Goal: Information Seeking & Learning: Check status

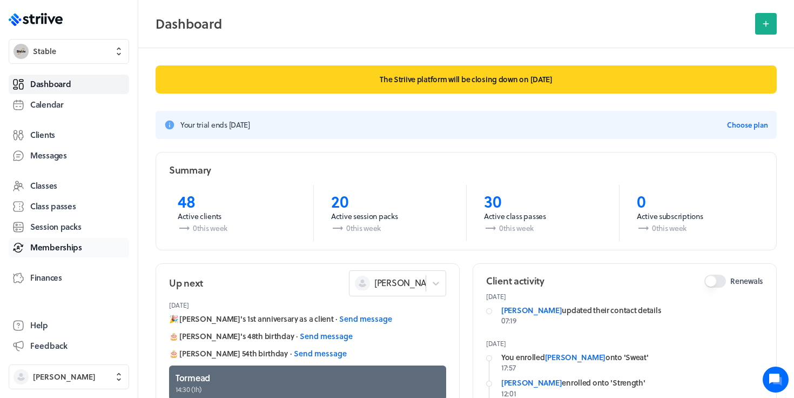
click at [61, 247] on span "Memberships" at bounding box center [56, 246] width 52 height 11
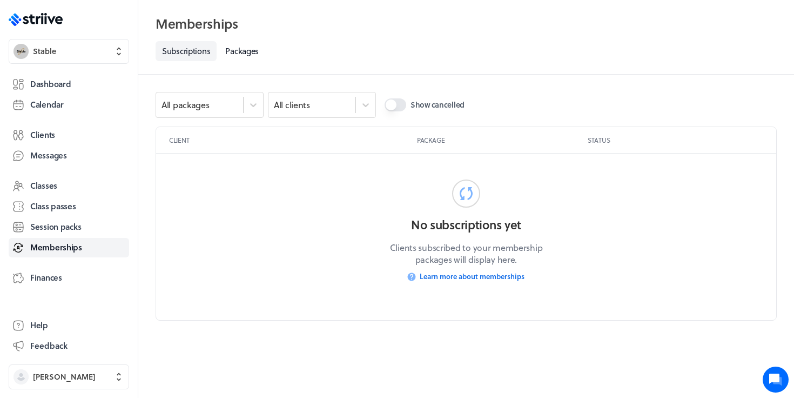
click at [406, 103] on label "Show cancelled" at bounding box center [425, 105] width 80 height 26
click at [406, 103] on button "Show cancelled" at bounding box center [396, 104] width 22 height 13
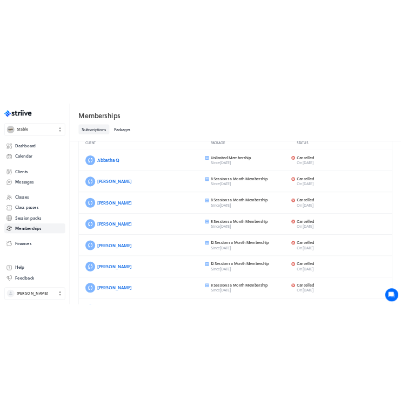
scroll to position [30, 0]
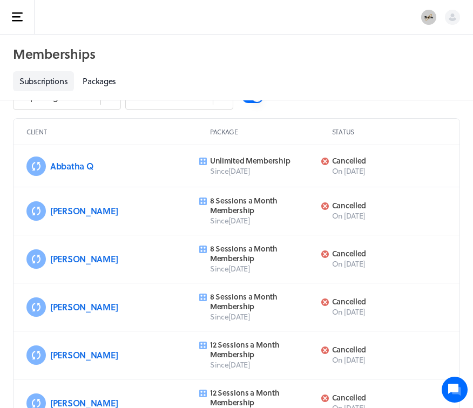
click at [448, 60] on h2 "Memberships" at bounding box center [236, 54] width 447 height 22
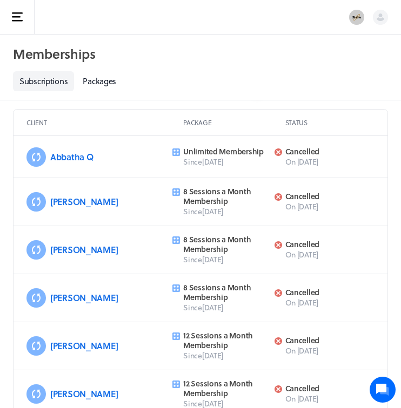
scroll to position [43, 0]
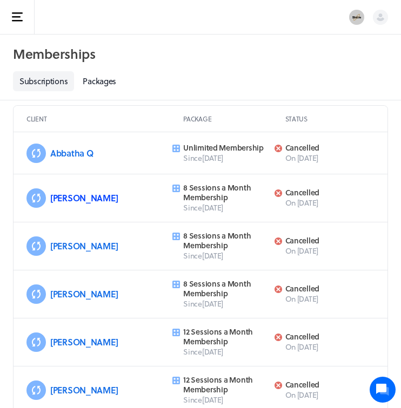
click at [59, 199] on link "[PERSON_NAME]" at bounding box center [84, 198] width 68 height 12
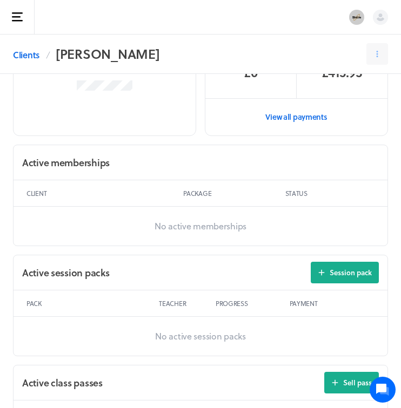
scroll to position [217, 0]
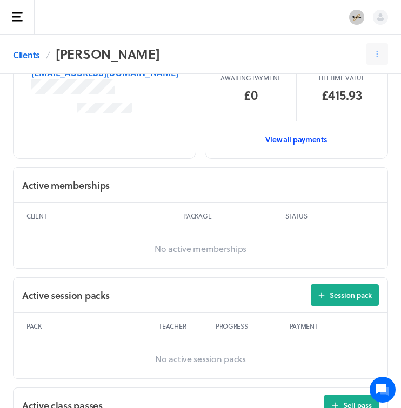
click at [299, 138] on link "View all payments" at bounding box center [296, 139] width 182 height 37
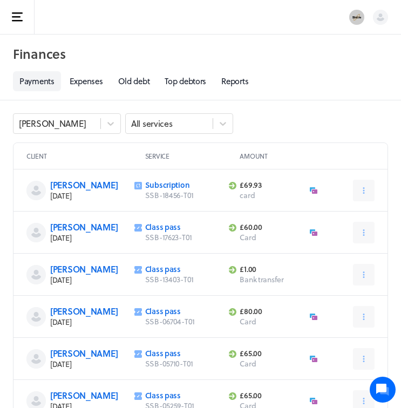
scroll to position [217, 0]
click at [14, 17] on rect "button" at bounding box center [16, 17] width 9 height 2
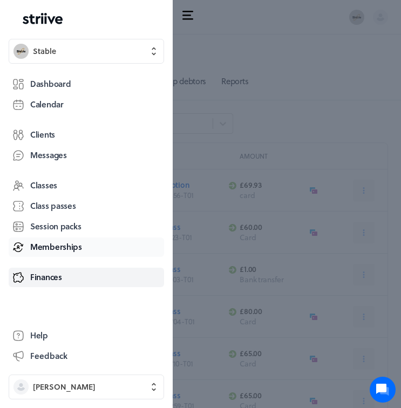
click at [54, 246] on span "Memberships" at bounding box center [56, 246] width 52 height 11
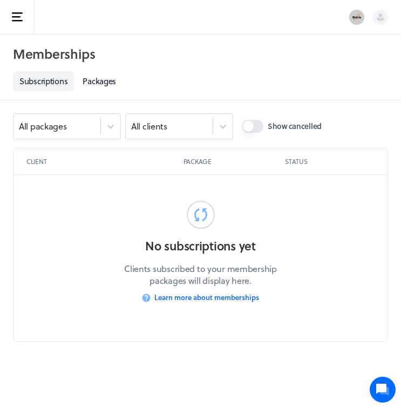
click at [260, 124] on button "Show cancelled" at bounding box center [253, 126] width 22 height 13
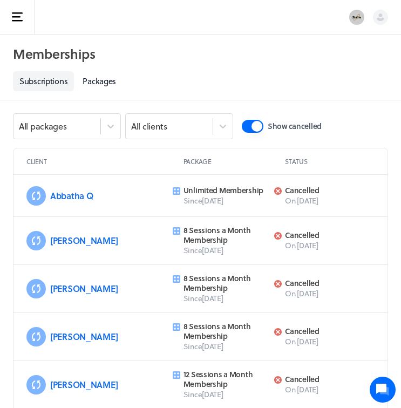
click at [213, 16] on div "Open sidebar" at bounding box center [200, 17] width 401 height 35
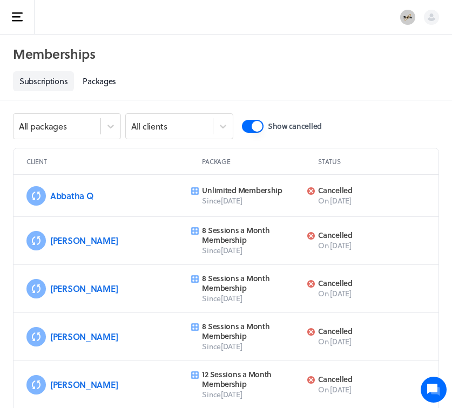
click at [288, 251] on p "Since 1st Aug" at bounding box center [251, 250] width 99 height 11
click at [40, 83] on link "Subscriptions" at bounding box center [43, 81] width 61 height 20
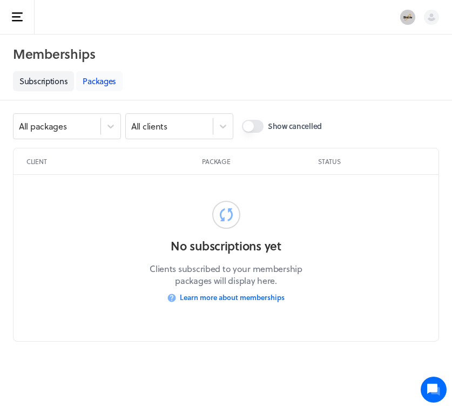
click at [103, 79] on link "Packages" at bounding box center [99, 81] width 46 height 20
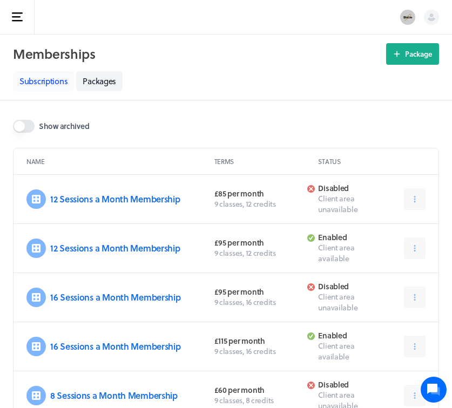
click at [44, 79] on link "Subscriptions" at bounding box center [43, 81] width 61 height 20
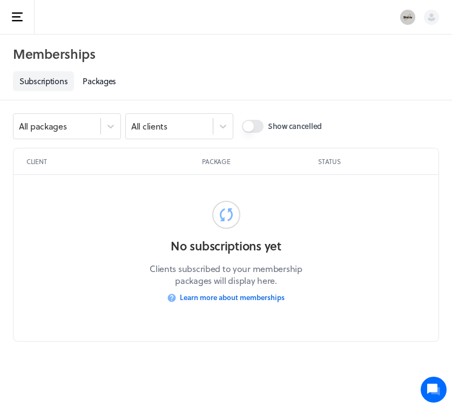
click at [266, 122] on label "Show cancelled" at bounding box center [282, 126] width 80 height 26
click at [264, 122] on button "Show cancelled" at bounding box center [253, 126] width 22 height 13
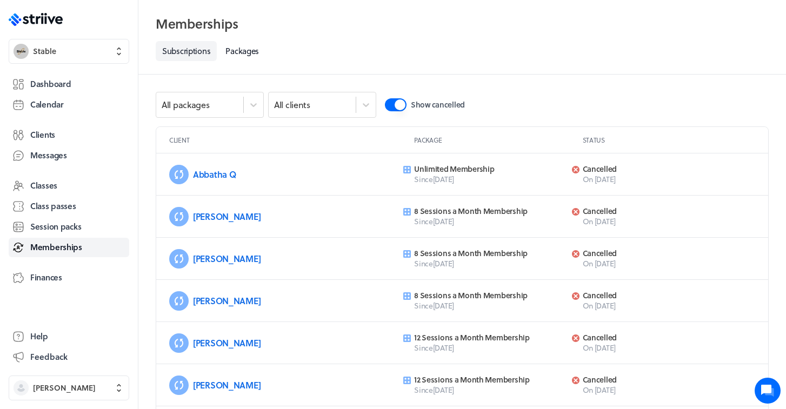
click at [300, 302] on h3 "[PERSON_NAME]" at bounding box center [295, 301] width 204 height 11
click at [52, 182] on span "Classes" at bounding box center [43, 185] width 27 height 11
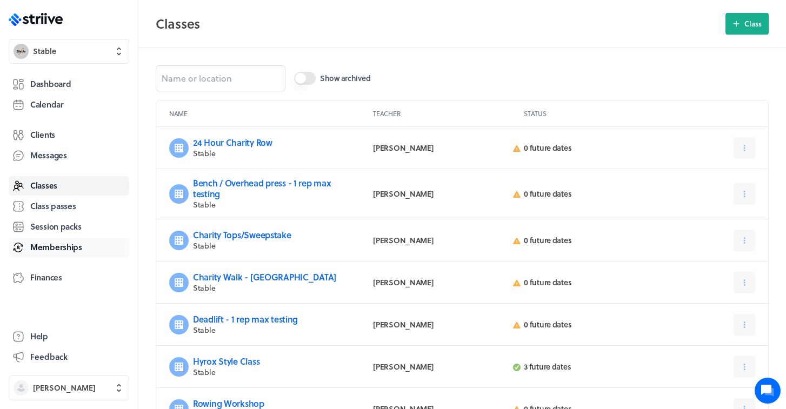
click at [53, 253] on link "Memberships" at bounding box center [69, 247] width 120 height 19
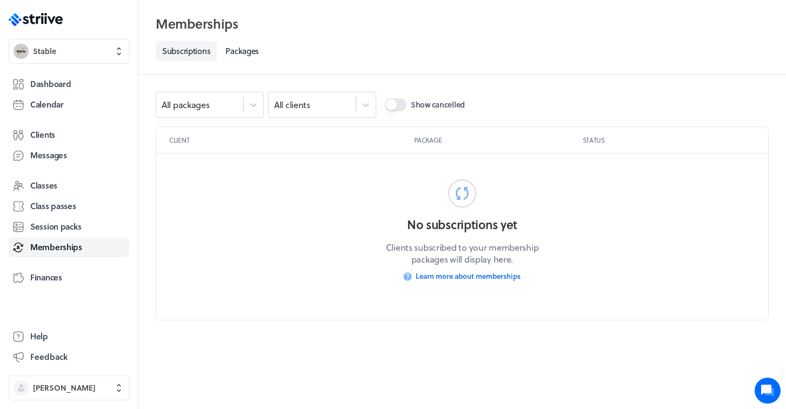
click at [400, 110] on button "Show cancelled" at bounding box center [396, 104] width 22 height 13
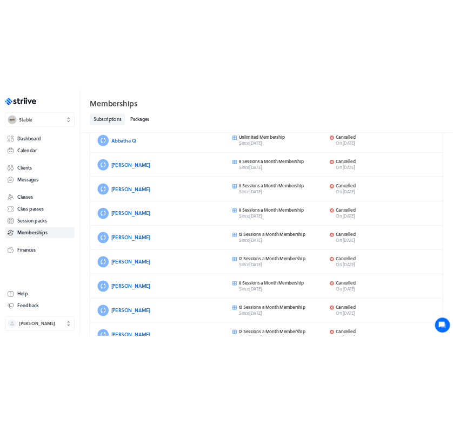
scroll to position [90, 0]
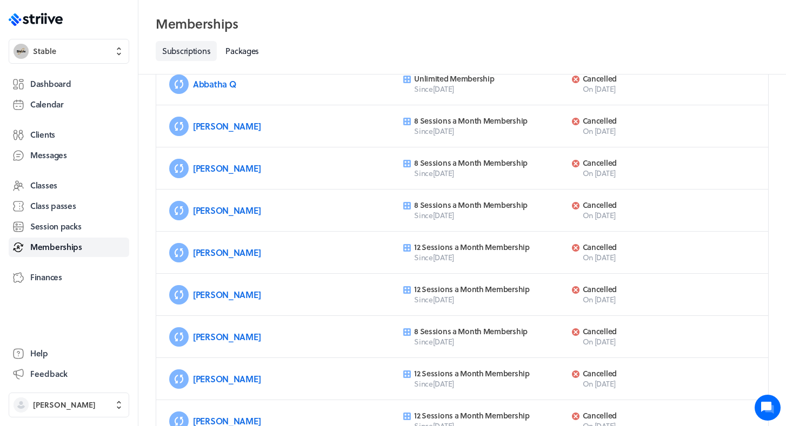
click at [773, 183] on div "All packages All clients Show cancelled Client Package Status Abbatha Q Unlimit…" at bounding box center [461, 382] width 647 height 796
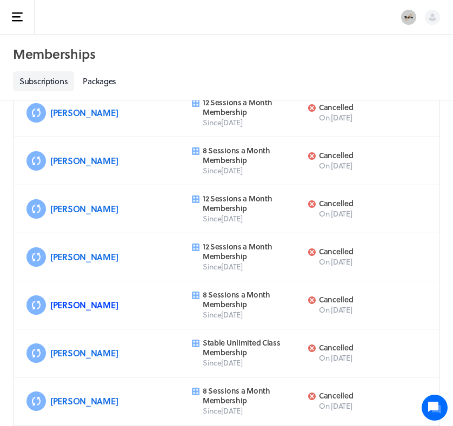
scroll to position [320, 0]
click at [58, 305] on link "[PERSON_NAME]" at bounding box center [84, 305] width 68 height 12
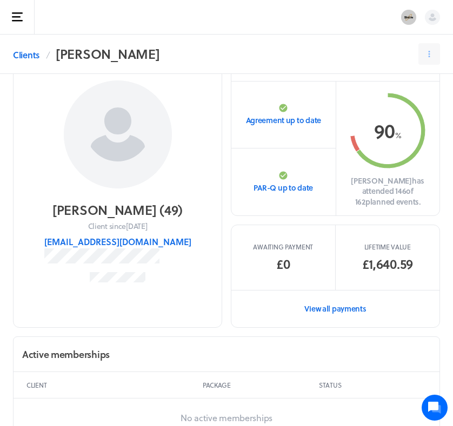
scroll to position [73, 0]
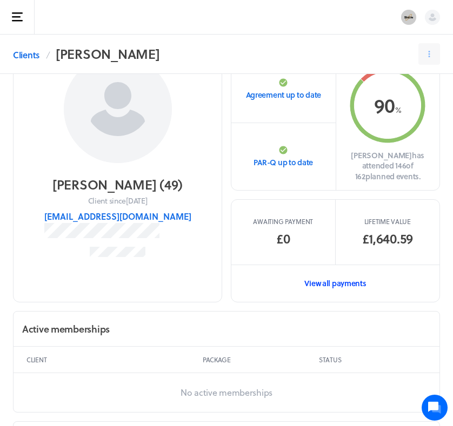
click at [340, 290] on link "View all payments" at bounding box center [335, 283] width 208 height 37
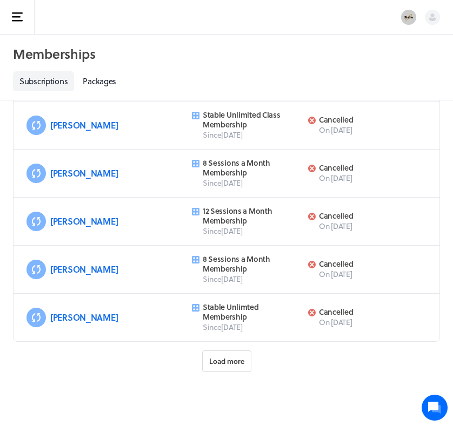
scroll to position [548, 0]
click at [230, 365] on span "Load more" at bounding box center [226, 362] width 35 height 10
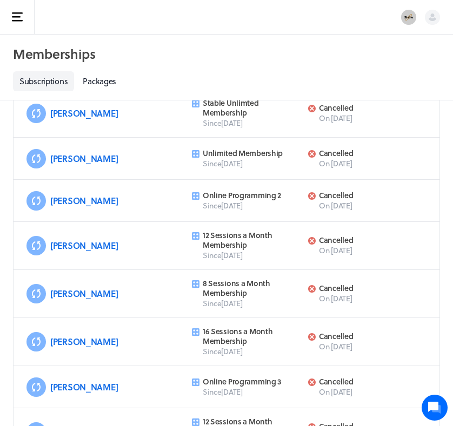
scroll to position [803, 0]
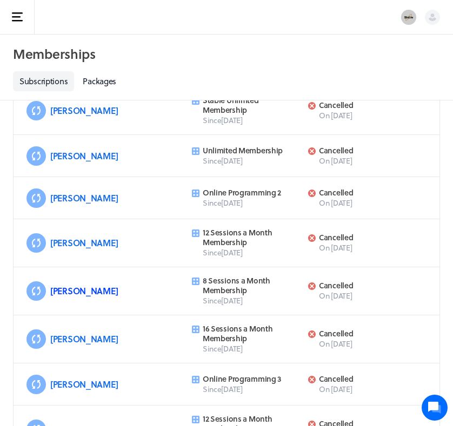
click at [69, 293] on link "[PERSON_NAME]" at bounding box center [84, 291] width 68 height 12
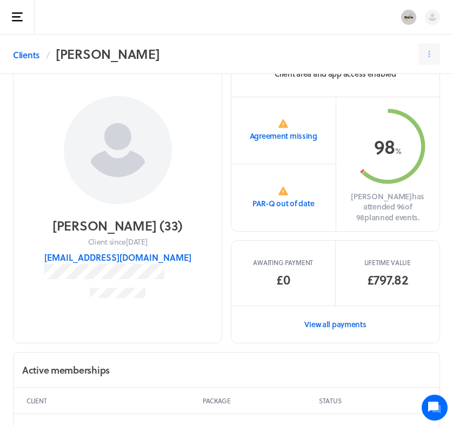
scroll to position [61, 0]
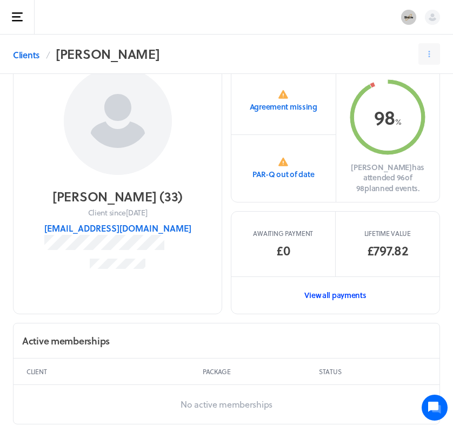
click at [335, 286] on link "View all payments" at bounding box center [335, 295] width 208 height 37
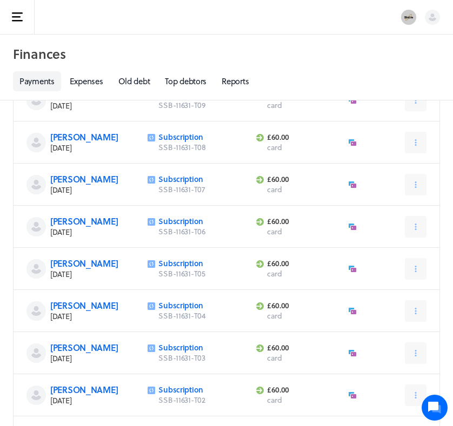
scroll to position [243, 0]
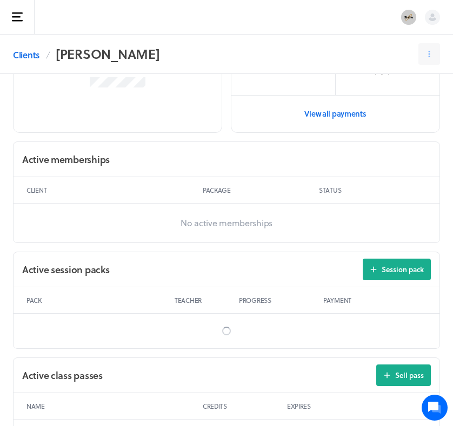
scroll to position [61, 0]
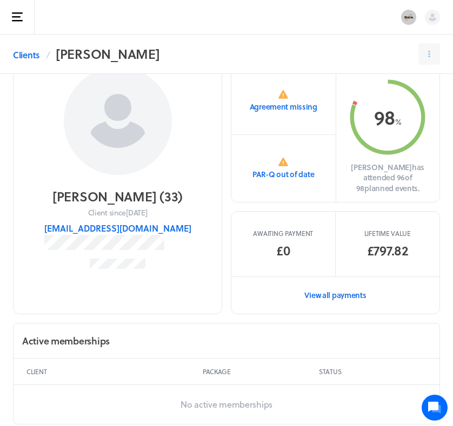
click at [18, 14] on rect "button" at bounding box center [17, 13] width 11 height 2
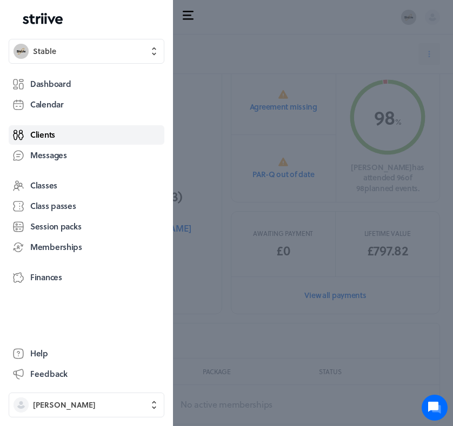
click at [44, 140] on span "Clients" at bounding box center [42, 134] width 25 height 11
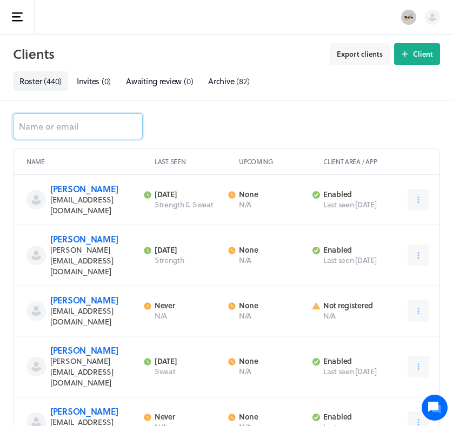
click at [77, 125] on input at bounding box center [78, 126] width 130 height 26
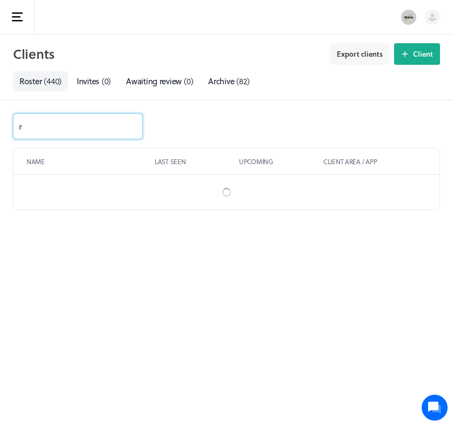
type input "r"
type input "[PERSON_NAME]"
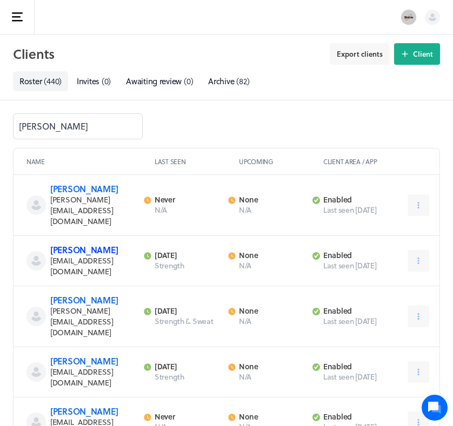
click at [103, 252] on link "[PERSON_NAME]" at bounding box center [84, 250] width 68 height 12
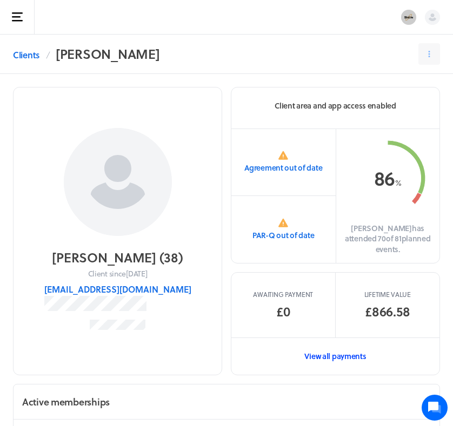
click at [346, 344] on link "View all payments" at bounding box center [335, 356] width 208 height 37
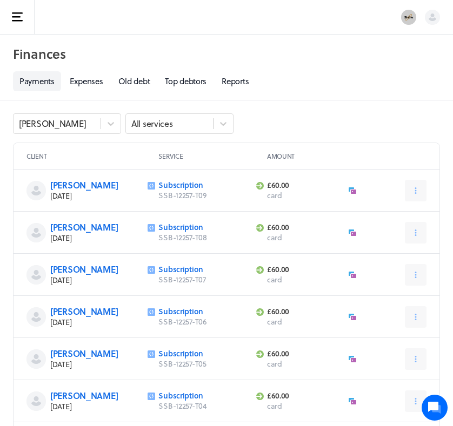
click at [18, 23] on button "Open sidebar" at bounding box center [17, 17] width 35 height 35
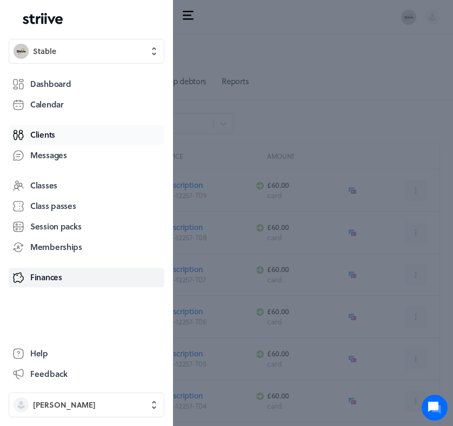
click at [44, 140] on link "Clients" at bounding box center [87, 134] width 156 height 19
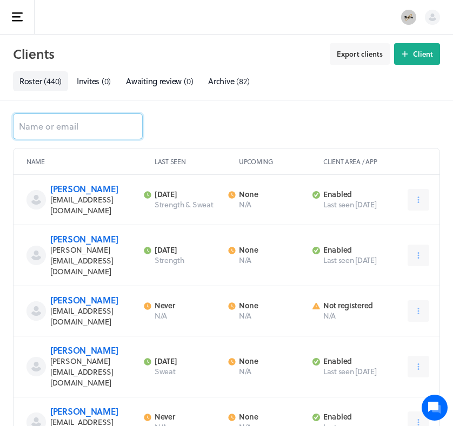
click at [91, 139] on input at bounding box center [78, 126] width 130 height 26
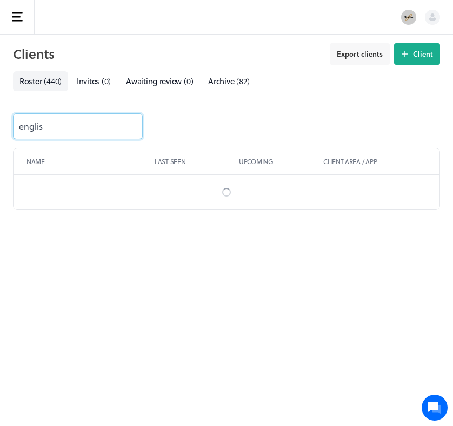
type input "english"
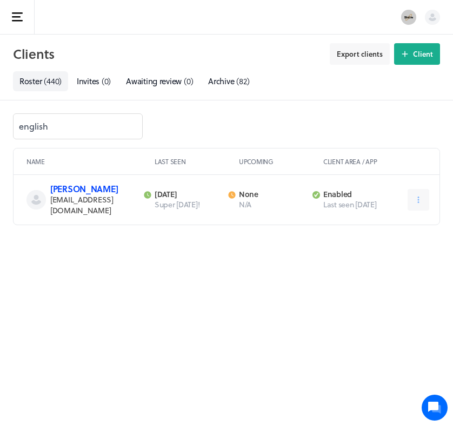
click at [85, 188] on link "[PERSON_NAME]" at bounding box center [84, 189] width 68 height 12
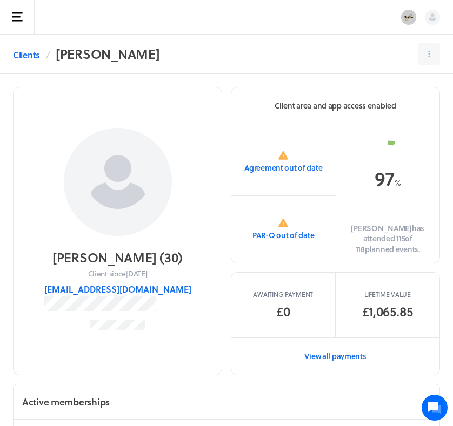
scroll to position [44, 0]
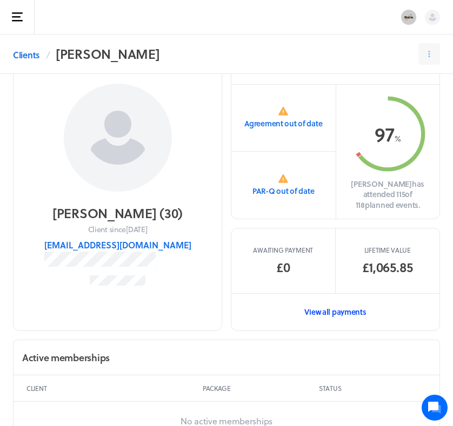
click at [348, 301] on link "View all payments" at bounding box center [335, 311] width 208 height 37
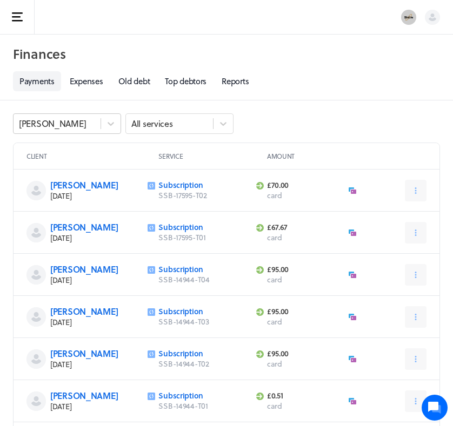
click at [49, 119] on div "[PERSON_NAME]" at bounding box center [57, 124] width 87 height 14
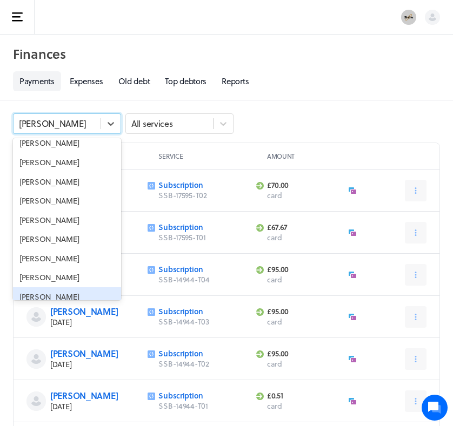
scroll to position [4581, 0]
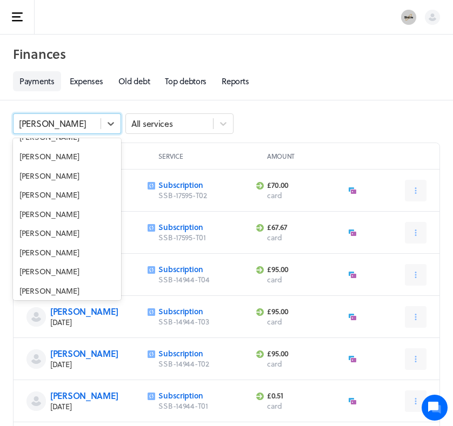
click at [42, 339] on div "Jemma R" at bounding box center [67, 348] width 108 height 19
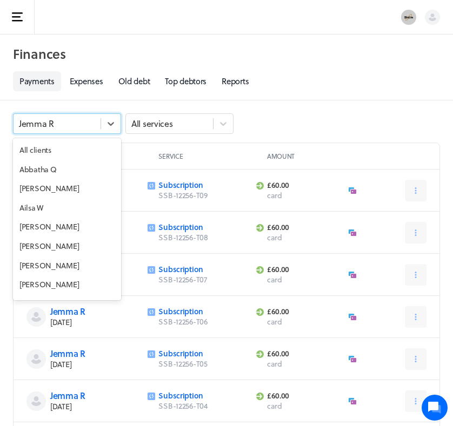
click at [79, 125] on div "Jemma R" at bounding box center [57, 124] width 87 height 14
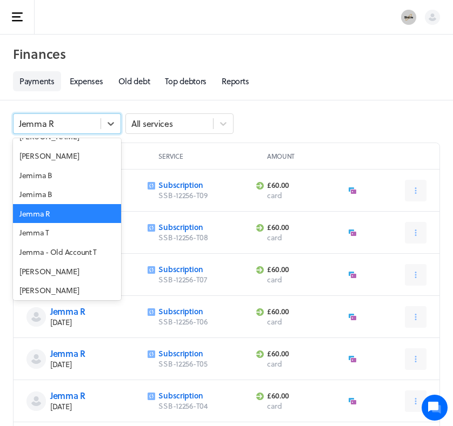
scroll to position [4723, 0]
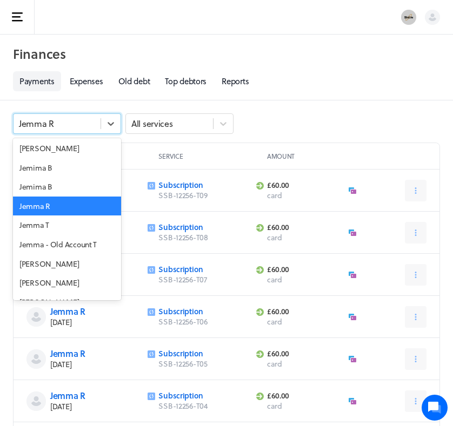
click at [42, 312] on div "[PERSON_NAME]" at bounding box center [67, 321] width 108 height 19
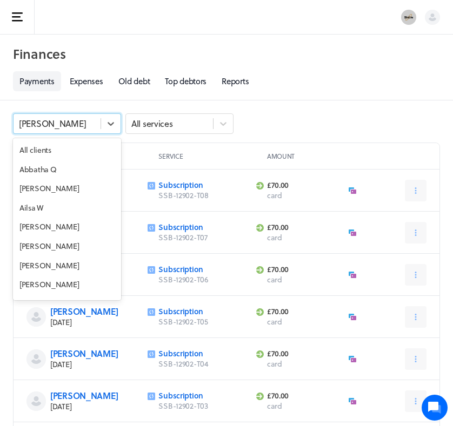
click at [70, 125] on div "[PERSON_NAME]" at bounding box center [57, 124] width 87 height 14
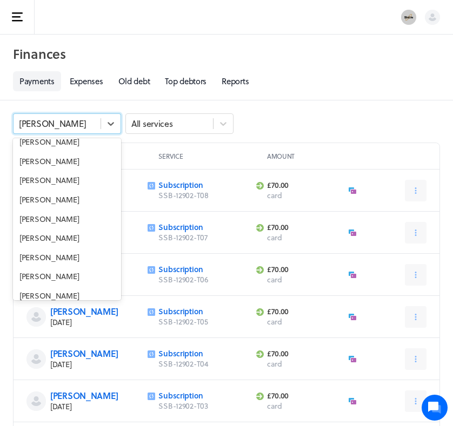
scroll to position [5676, 0]
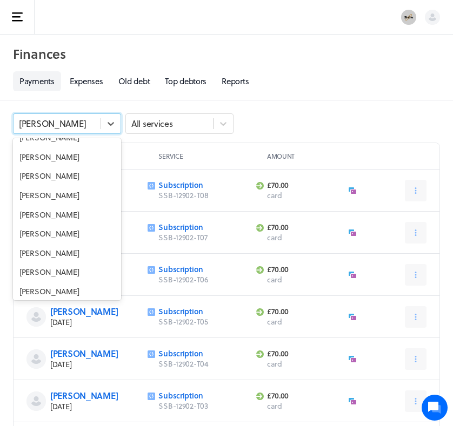
click at [42, 359] on div "[PERSON_NAME]" at bounding box center [67, 368] width 108 height 19
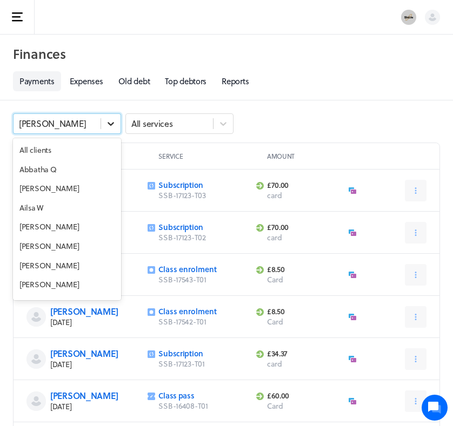
click at [105, 125] on div at bounding box center [110, 123] width 19 height 19
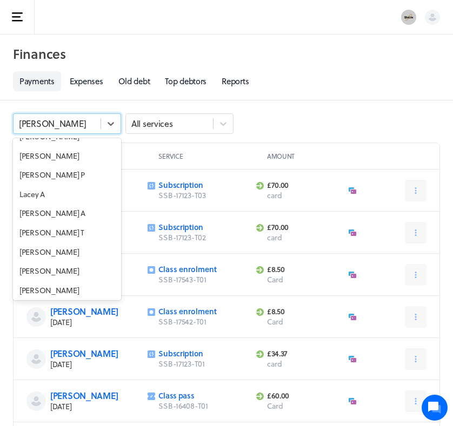
scroll to position [5966, 0]
click at [64, 299] on div "[PERSON_NAME]" at bounding box center [67, 308] width 108 height 19
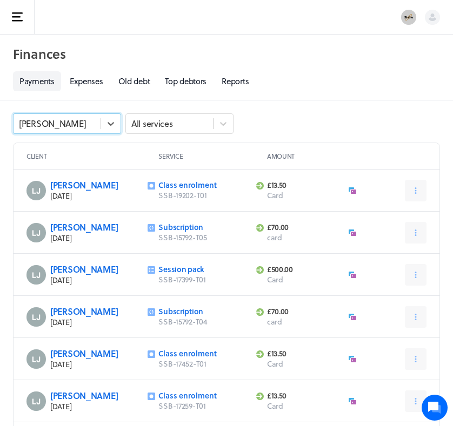
click at [52, 125] on div "[PERSON_NAME]" at bounding box center [57, 124] width 87 height 14
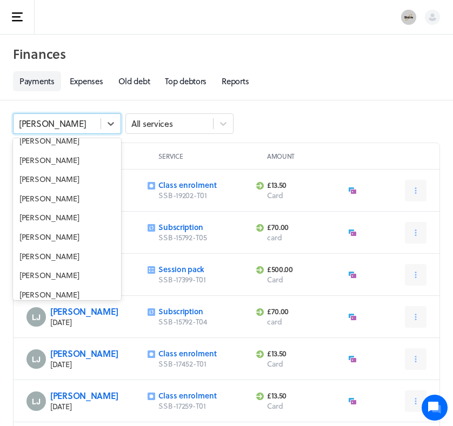
scroll to position [6159, 0]
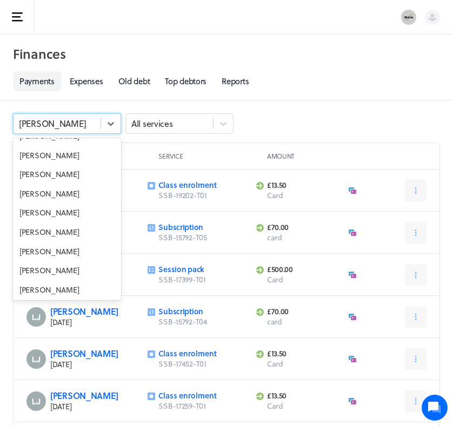
click at [40, 377] on div "[PERSON_NAME]" at bounding box center [67, 386] width 108 height 19
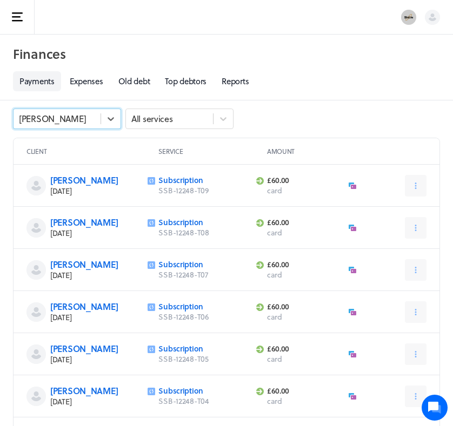
scroll to position [5, 0]
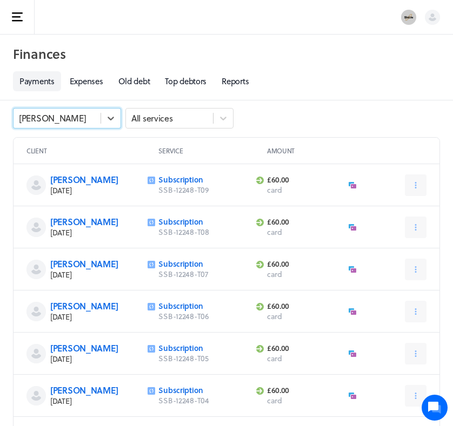
click at [82, 122] on div "[PERSON_NAME]" at bounding box center [57, 118] width 87 height 14
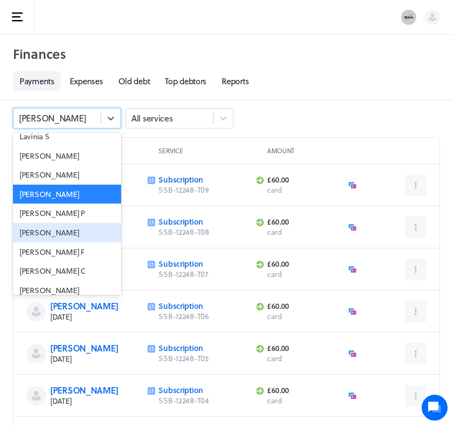
scroll to position [6352, 0]
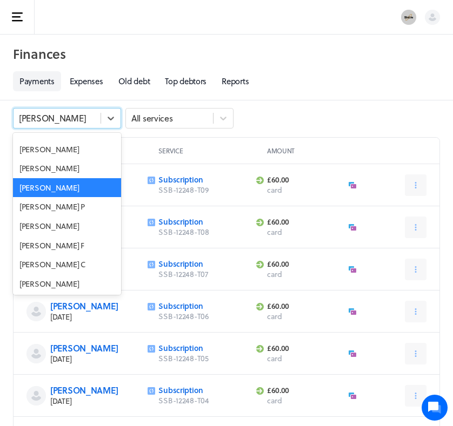
click at [35, 332] on div "[PERSON_NAME]" at bounding box center [67, 341] width 108 height 19
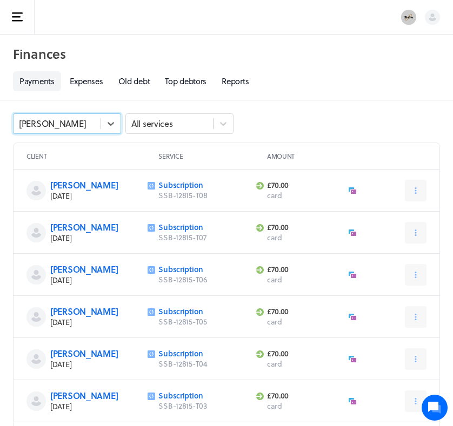
click at [100, 122] on div "[PERSON_NAME]" at bounding box center [57, 124] width 87 height 14
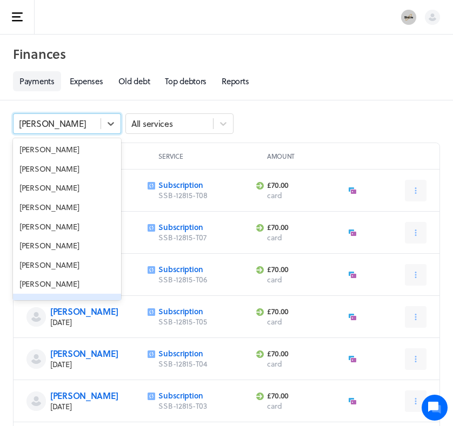
scroll to position [6992, 0]
click at [32, 370] on div "[PERSON_NAME]" at bounding box center [67, 379] width 108 height 19
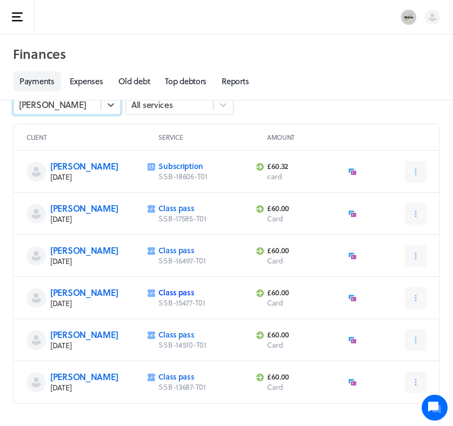
scroll to position [19, 0]
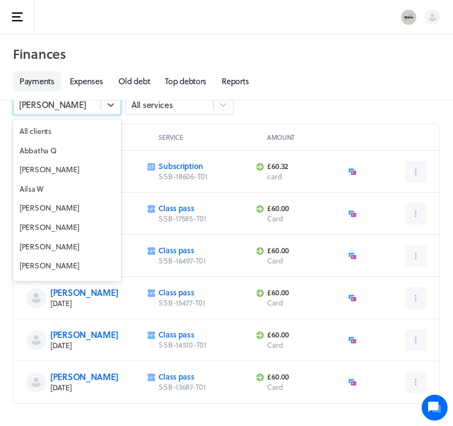
click at [79, 110] on div "[PERSON_NAME]" at bounding box center [57, 105] width 87 height 14
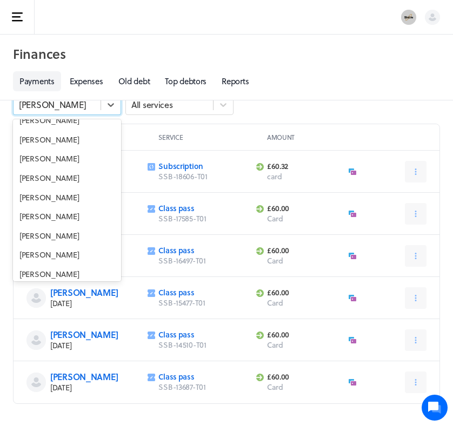
scroll to position [7023, 0]
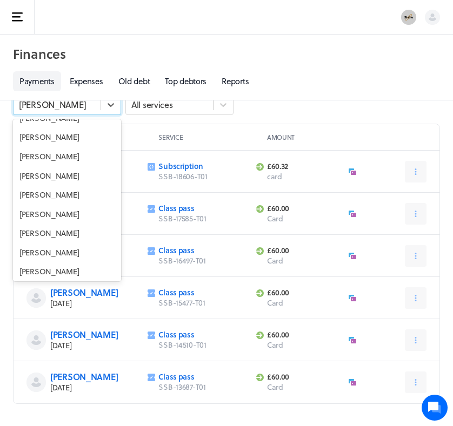
click at [32, 339] on div "[PERSON_NAME]" at bounding box center [67, 348] width 108 height 19
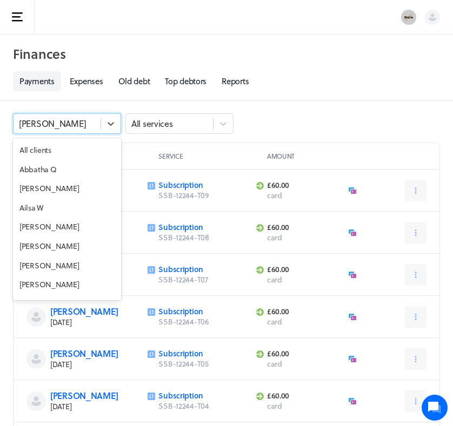
click at [93, 129] on div "[PERSON_NAME]" at bounding box center [57, 124] width 87 height 14
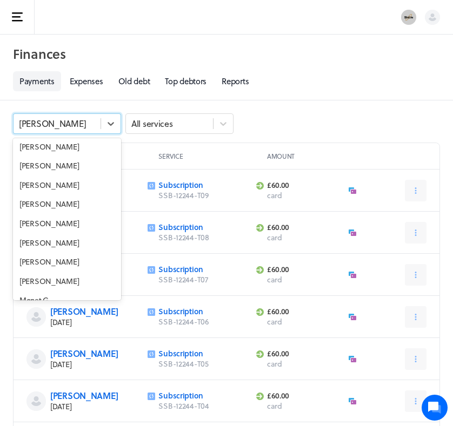
scroll to position [7609, 0]
click at [41, 368] on div "[PERSON_NAME]" at bounding box center [67, 377] width 108 height 19
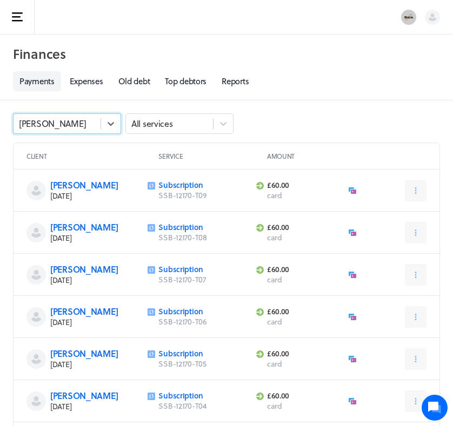
click at [104, 125] on div at bounding box center [110, 123] width 19 height 19
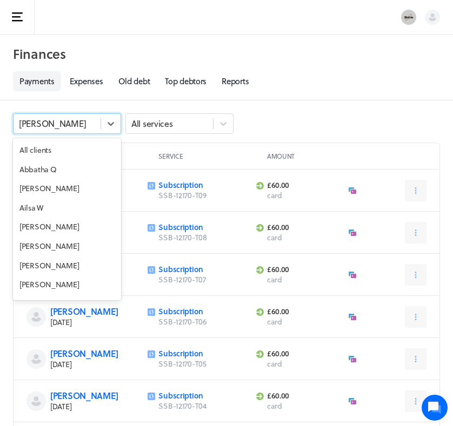
click at [104, 125] on div at bounding box center [110, 123] width 19 height 19
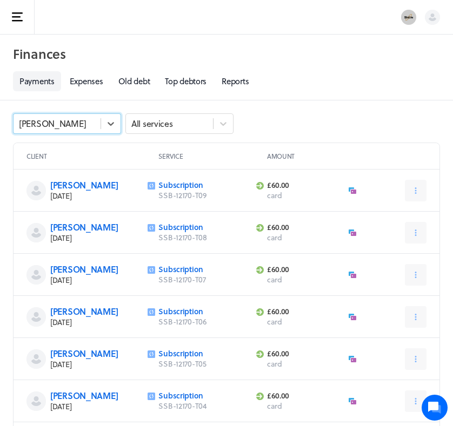
click at [65, 124] on div "[PERSON_NAME]" at bounding box center [57, 124] width 87 height 14
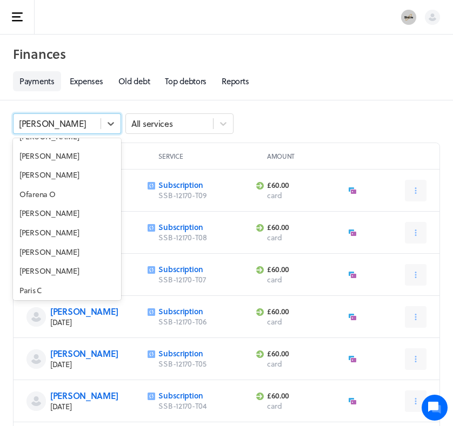
scroll to position [8012, 0]
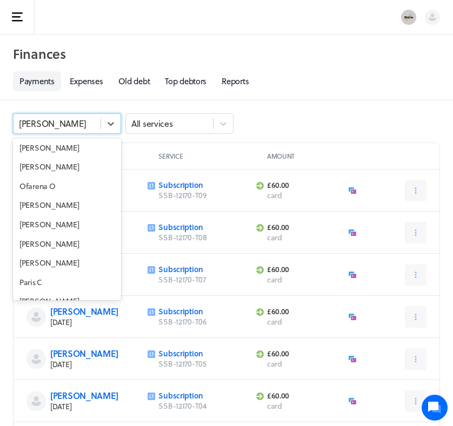
click at [33, 369] on div "Pippa B" at bounding box center [67, 378] width 108 height 19
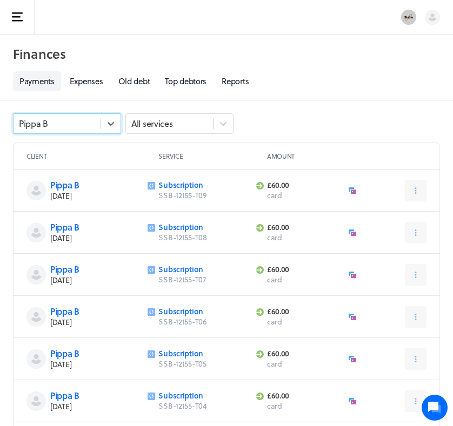
click at [63, 130] on div "Pippa B" at bounding box center [57, 124] width 87 height 14
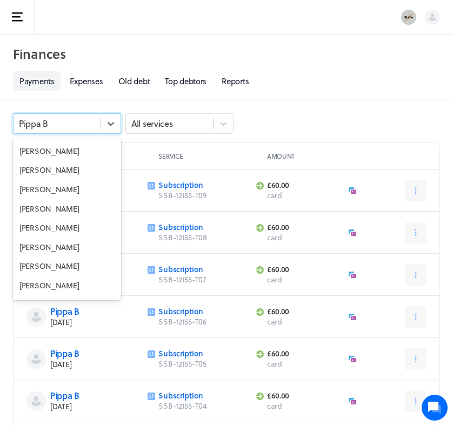
scroll to position [8375, 0]
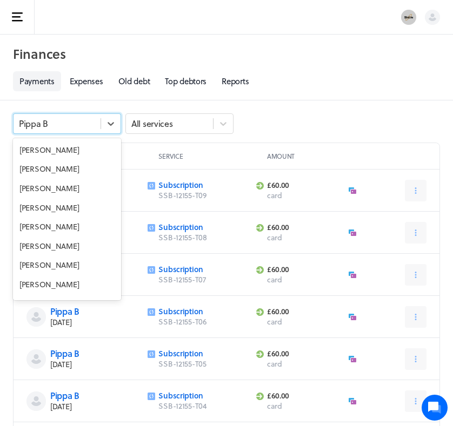
click at [29, 391] on div "[PERSON_NAME]" at bounding box center [67, 400] width 108 height 19
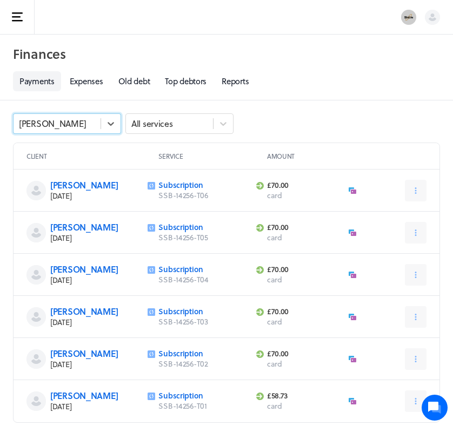
click at [98, 125] on div "[PERSON_NAME]" at bounding box center [57, 124] width 87 height 14
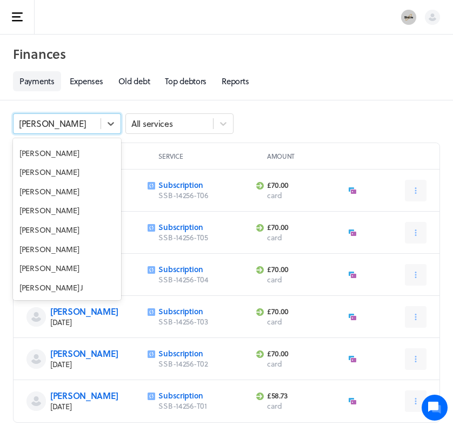
scroll to position [9228, 0]
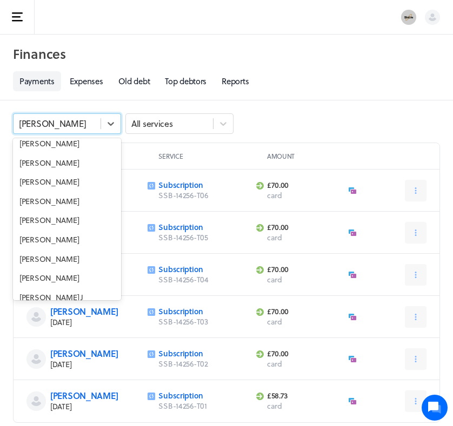
click at [27, 346] on div "[PERSON_NAME]" at bounding box center [67, 355] width 108 height 19
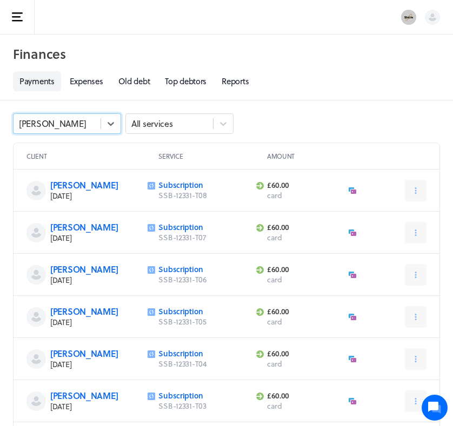
click at [83, 122] on div "[PERSON_NAME]" at bounding box center [57, 124] width 87 height 14
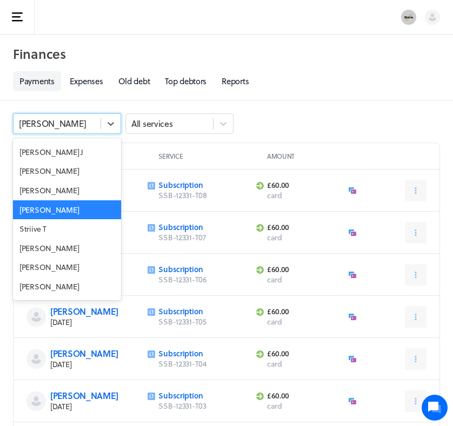
scroll to position [9388, 0]
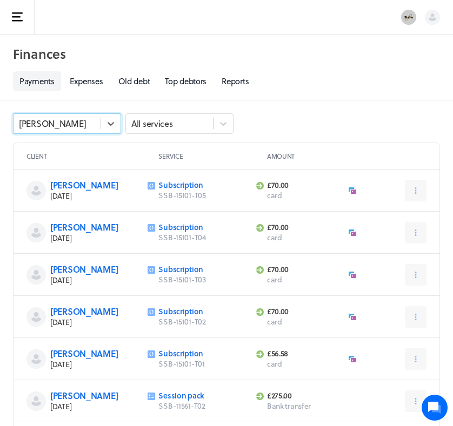
click at [90, 126] on div "[PERSON_NAME]" at bounding box center [57, 124] width 87 height 14
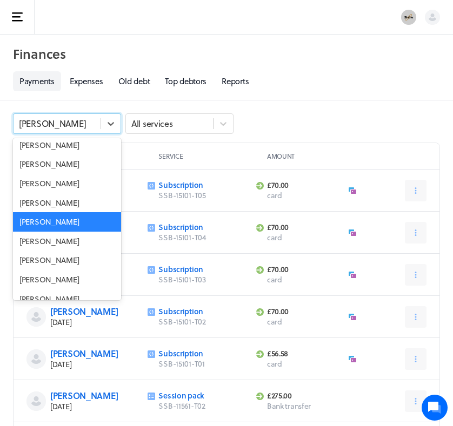
scroll to position [9614, 0]
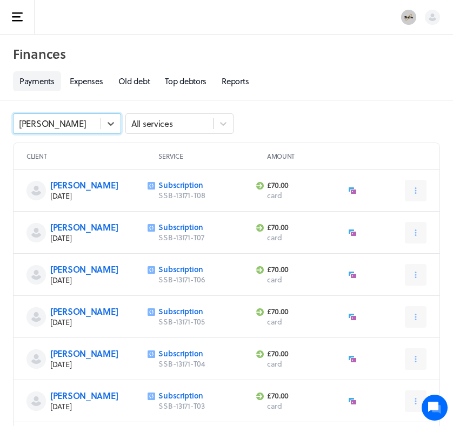
click at [58, 129] on div "[PERSON_NAME]" at bounding box center [57, 124] width 87 height 14
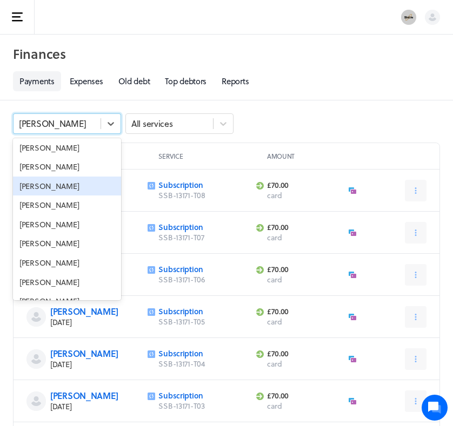
scroll to position [928, 0]
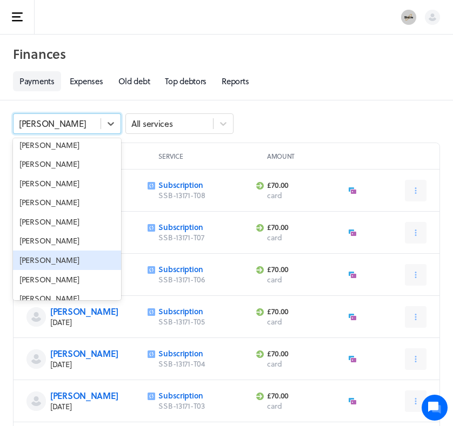
click at [37, 251] on div "[PERSON_NAME]" at bounding box center [67, 260] width 108 height 19
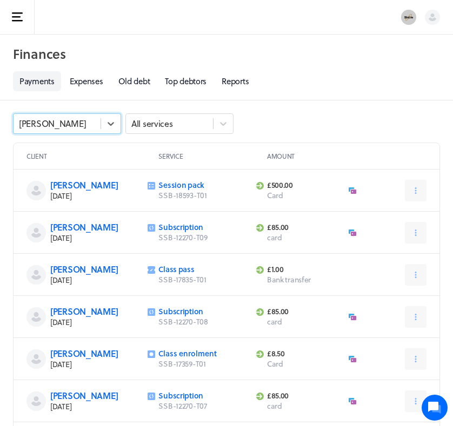
click at [62, 126] on div "[PERSON_NAME]" at bounding box center [57, 124] width 87 height 14
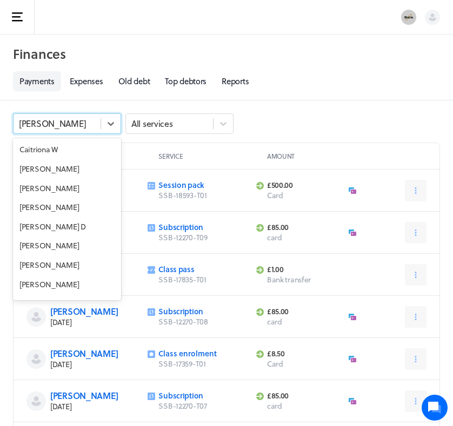
scroll to position [1224, 0]
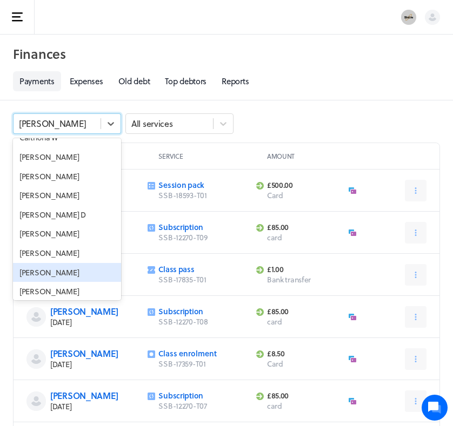
click at [43, 263] on div "[PERSON_NAME]" at bounding box center [67, 272] width 108 height 19
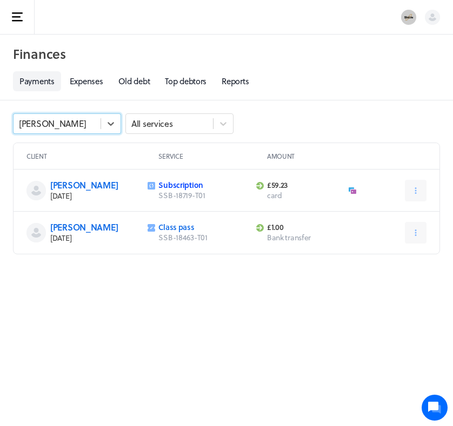
click at [184, 183] on link "Subscription" at bounding box center [180, 184] width 45 height 11
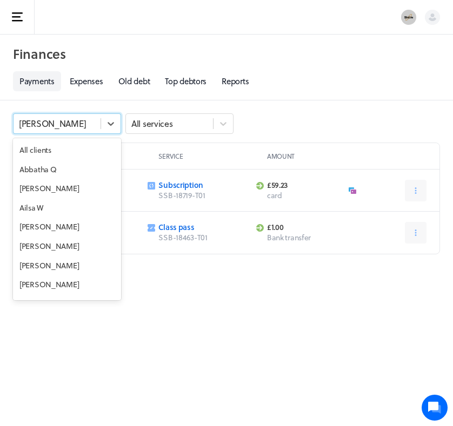
click at [69, 125] on div "[PERSON_NAME]" at bounding box center [57, 124] width 87 height 14
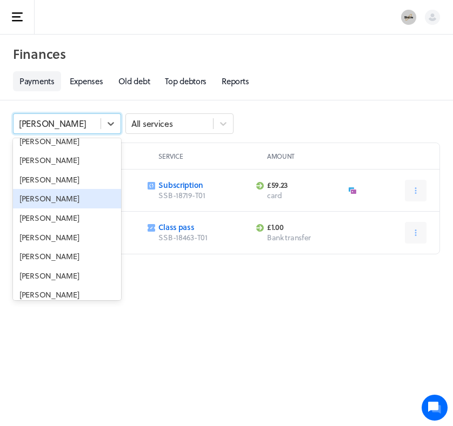
scroll to position [1683, 0]
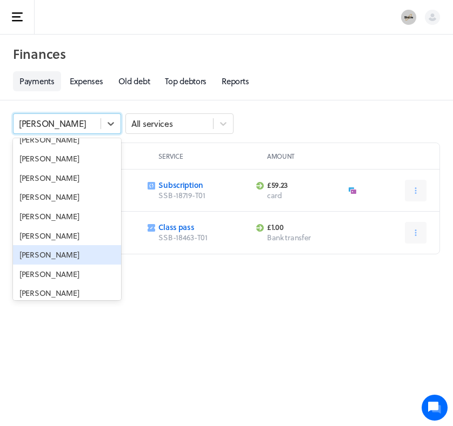
click at [42, 245] on div "[PERSON_NAME]" at bounding box center [67, 254] width 108 height 19
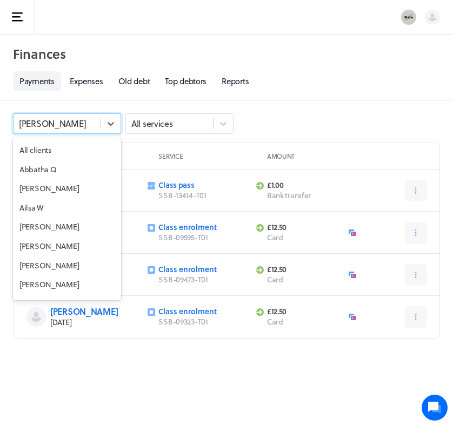
scroll to position [1623, 0]
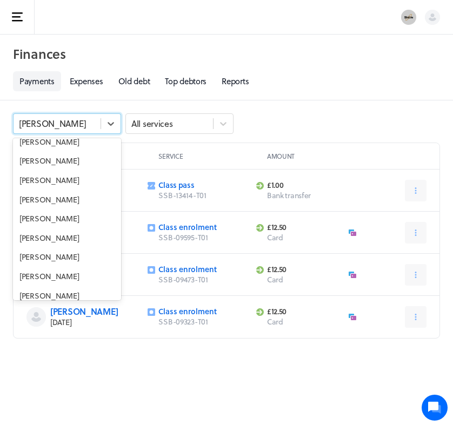
click at [79, 130] on div "[PERSON_NAME]" at bounding box center [57, 124] width 87 height 14
click at [40, 267] on div "[PERSON_NAME]" at bounding box center [67, 276] width 108 height 19
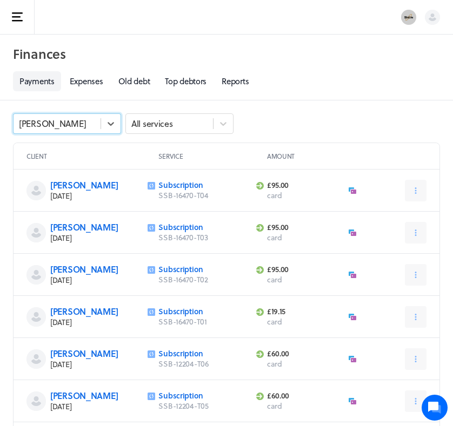
click at [76, 120] on div "[PERSON_NAME]" at bounding box center [57, 124] width 87 height 14
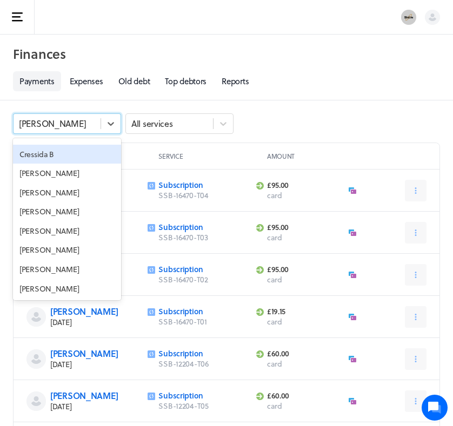
scroll to position [2164, 0]
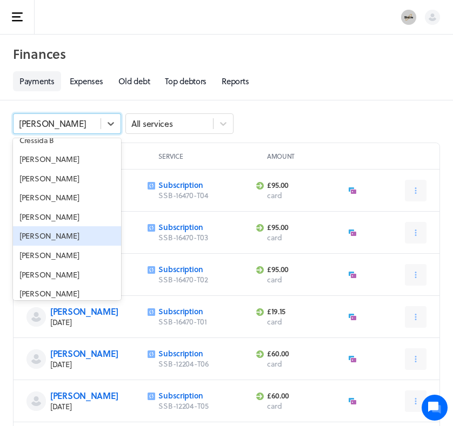
click at [36, 226] on div "[PERSON_NAME]" at bounding box center [67, 235] width 108 height 19
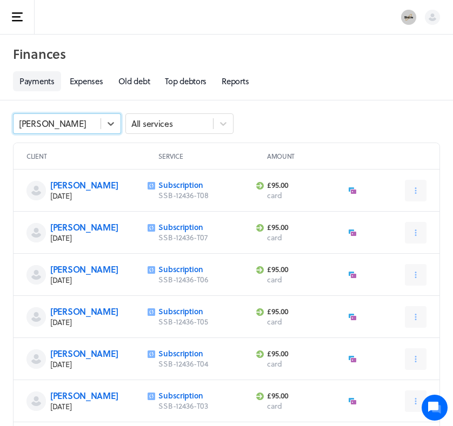
click at [73, 121] on div "[PERSON_NAME]" at bounding box center [57, 124] width 87 height 14
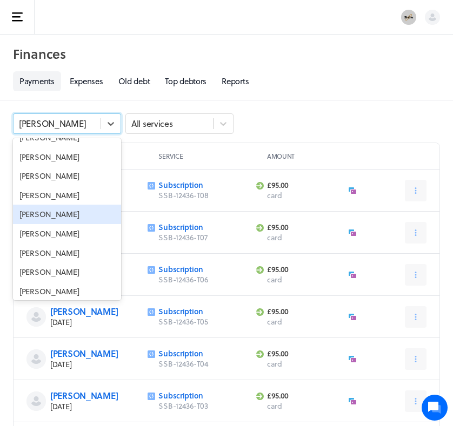
scroll to position [2476, 0]
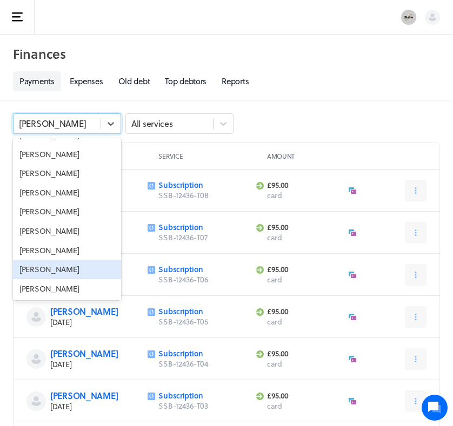
click at [57, 260] on div "[PERSON_NAME]" at bounding box center [67, 269] width 108 height 19
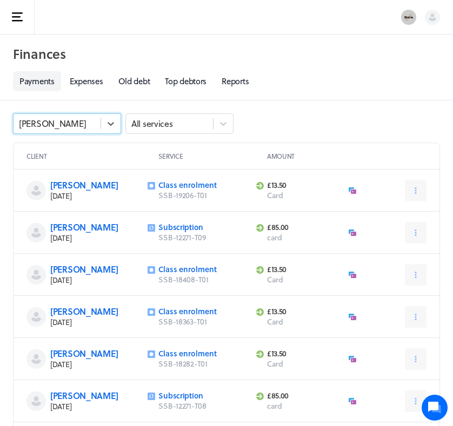
click at [84, 124] on div "[PERSON_NAME]" at bounding box center [57, 124] width 87 height 14
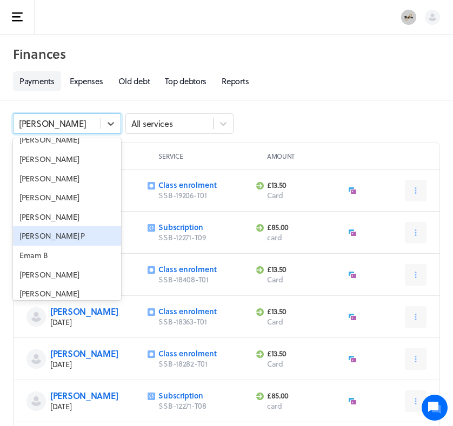
scroll to position [2647, 0]
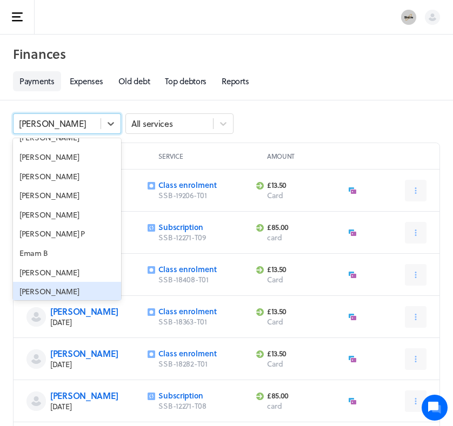
click at [32, 282] on div "[PERSON_NAME]" at bounding box center [67, 291] width 108 height 19
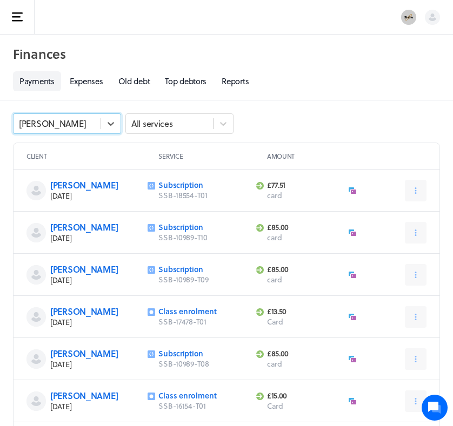
click at [99, 126] on div "[PERSON_NAME]" at bounding box center [57, 124] width 87 height 14
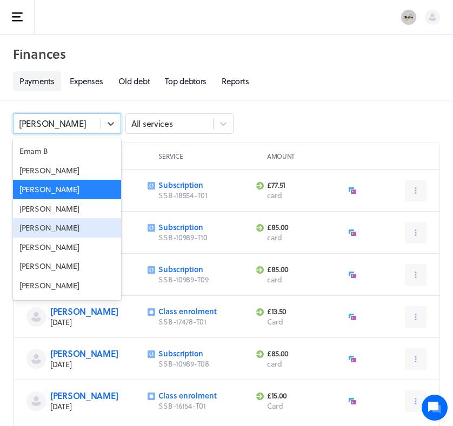
scroll to position [2757, 0]
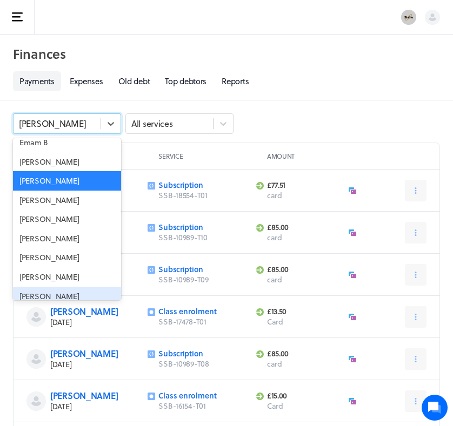
click at [30, 287] on div "[PERSON_NAME]" at bounding box center [67, 296] width 108 height 19
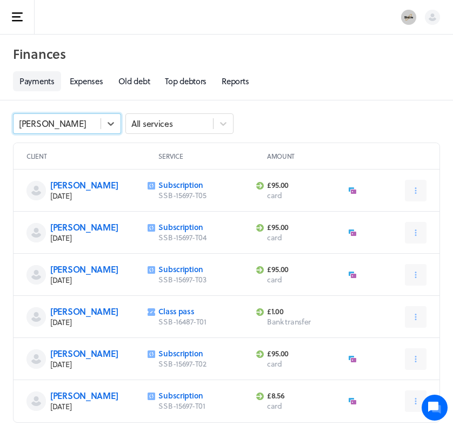
click at [90, 126] on div "[PERSON_NAME]" at bounding box center [57, 124] width 87 height 14
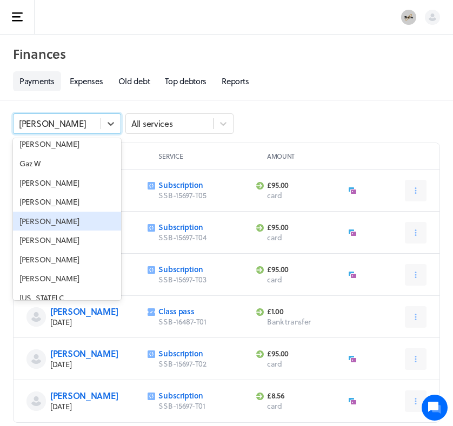
scroll to position [3355, 0]
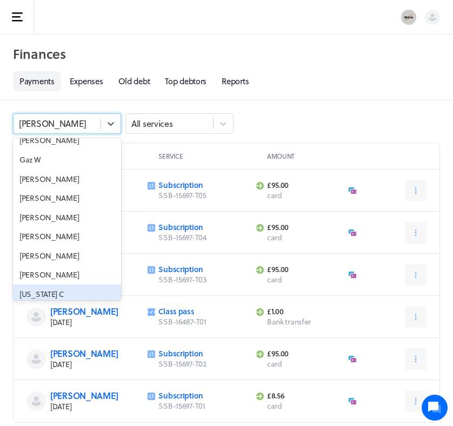
click at [32, 285] on div "[US_STATE] C" at bounding box center [67, 294] width 108 height 19
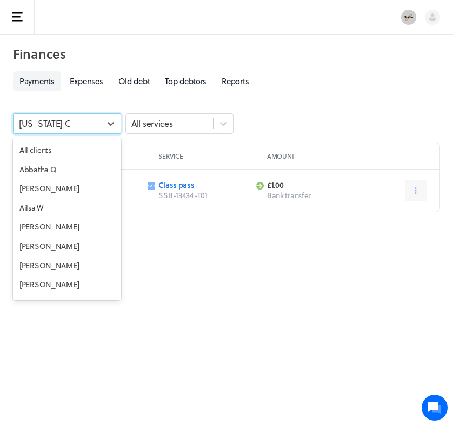
click at [64, 123] on div "[US_STATE] C" at bounding box center [57, 124] width 87 height 14
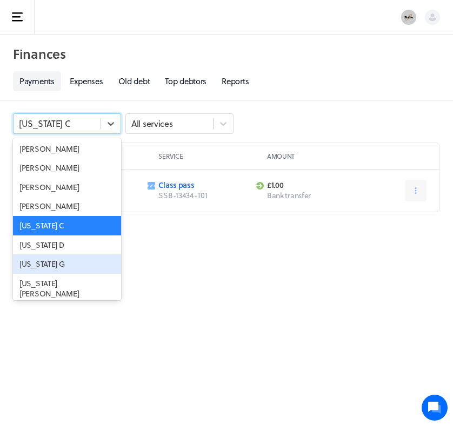
scroll to position [3427, 0]
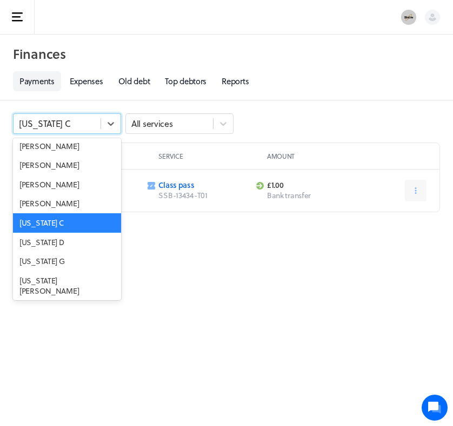
click at [47, 320] on div "[PERSON_NAME]" at bounding box center [67, 329] width 108 height 19
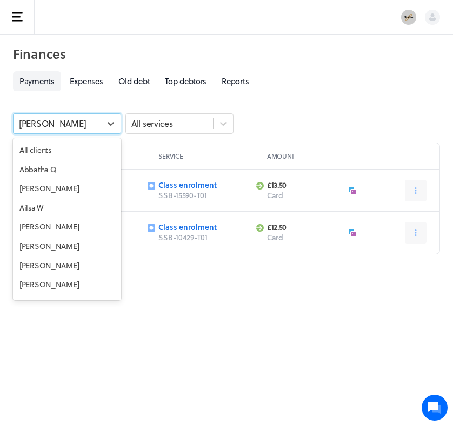
click at [74, 125] on div "[PERSON_NAME]" at bounding box center [57, 124] width 87 height 14
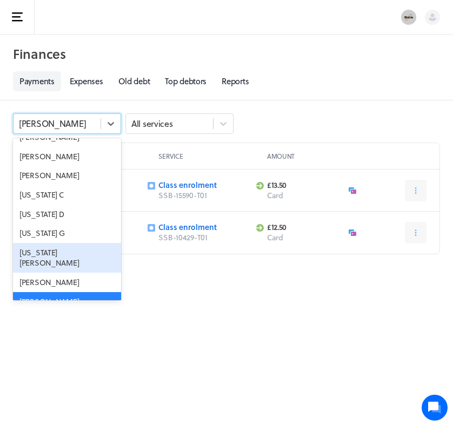
scroll to position [3455, 0]
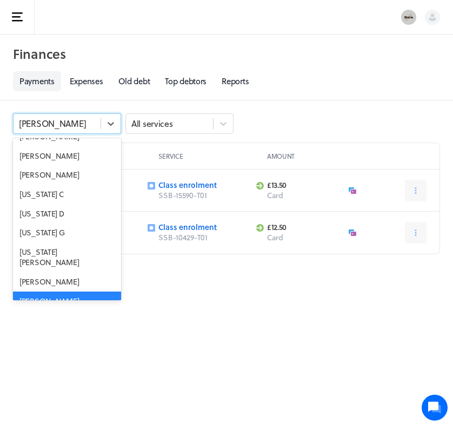
click at [44, 311] on div "[PERSON_NAME]" at bounding box center [67, 320] width 108 height 19
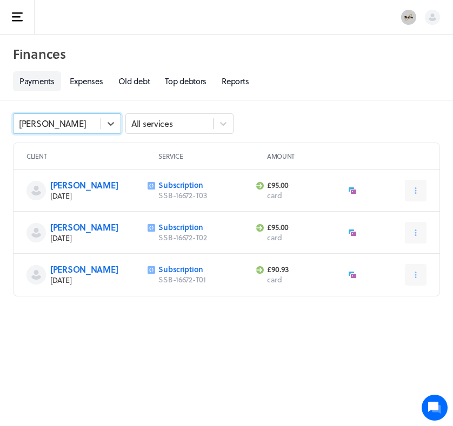
click at [73, 126] on div "[PERSON_NAME]" at bounding box center [57, 124] width 87 height 14
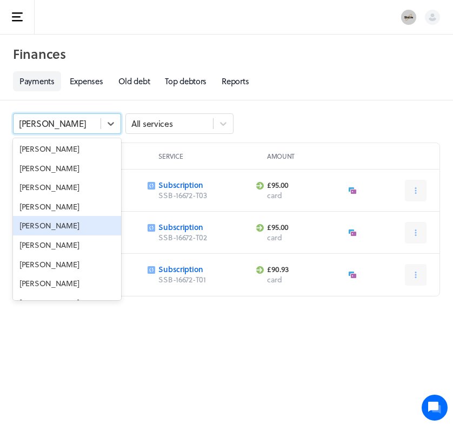
scroll to position [4498, 0]
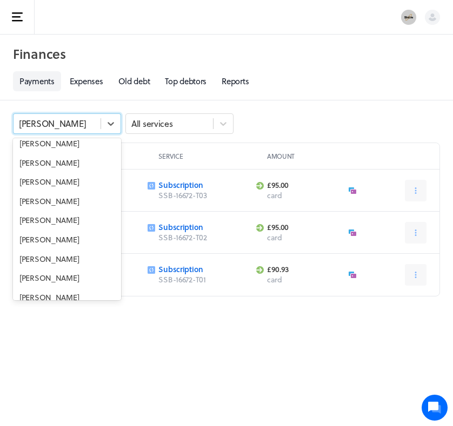
click at [36, 307] on div "[PERSON_NAME]" at bounding box center [67, 316] width 108 height 19
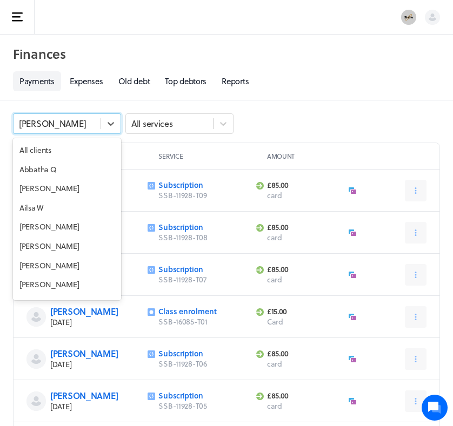
click at [85, 125] on div "[PERSON_NAME]" at bounding box center [57, 124] width 87 height 14
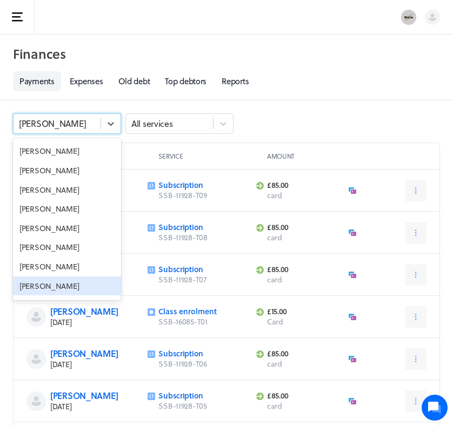
scroll to position [5606, 0]
click at [34, 333] on div "[PERSON_NAME]" at bounding box center [67, 342] width 108 height 19
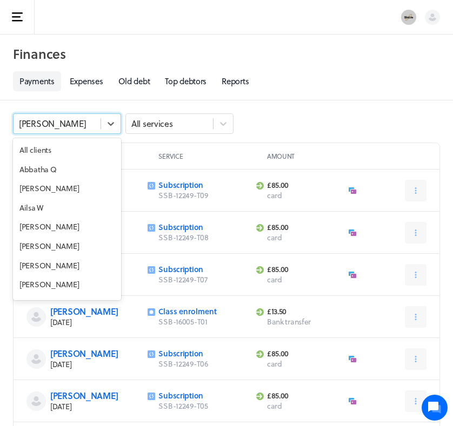
click at [82, 124] on div "[PERSON_NAME]" at bounding box center [57, 124] width 87 height 14
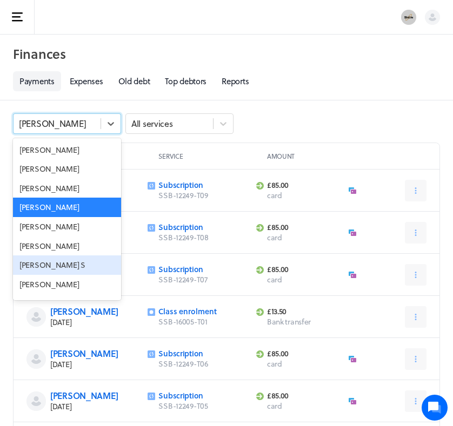
scroll to position [5747, 0]
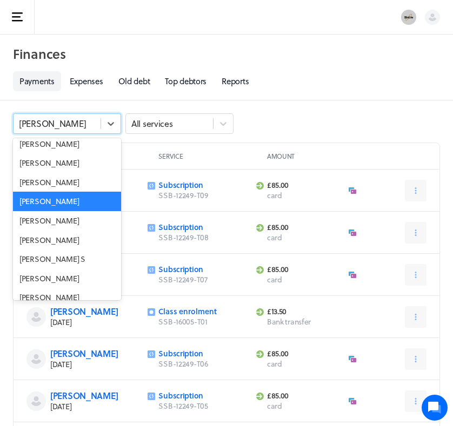
click at [37, 326] on div "[PERSON_NAME]" at bounding box center [67, 335] width 108 height 19
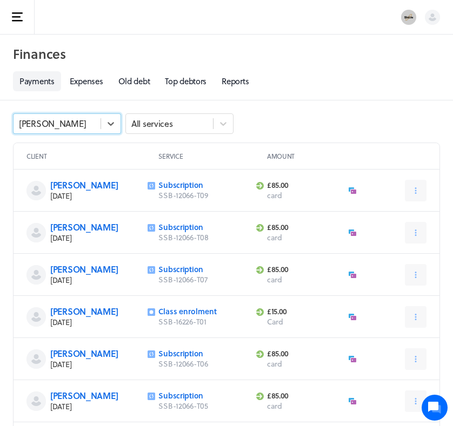
click at [86, 120] on div "[PERSON_NAME]" at bounding box center [57, 124] width 87 height 14
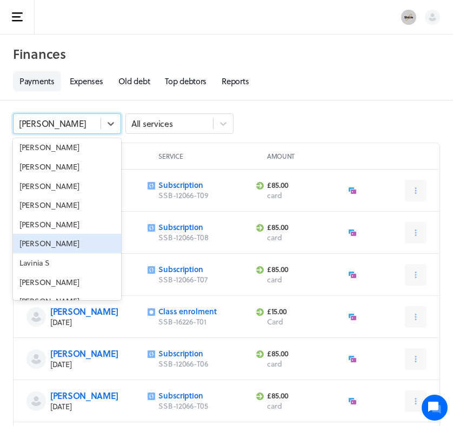
scroll to position [6227, 0]
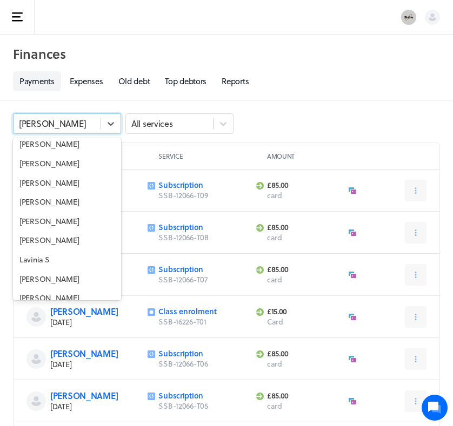
click at [33, 327] on div "[PERSON_NAME] P" at bounding box center [67, 336] width 108 height 19
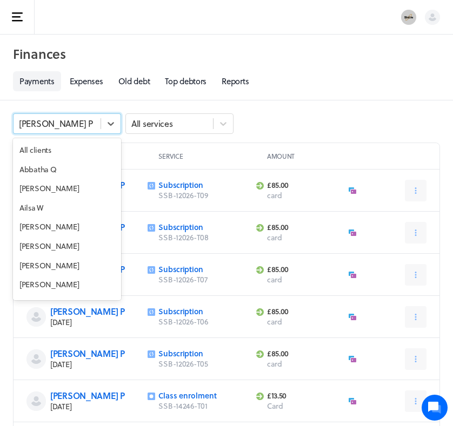
click at [83, 125] on div "[PERSON_NAME] P" at bounding box center [57, 124] width 87 height 14
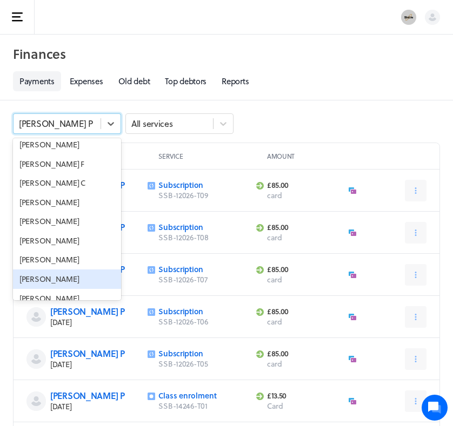
scroll to position [6453, 0]
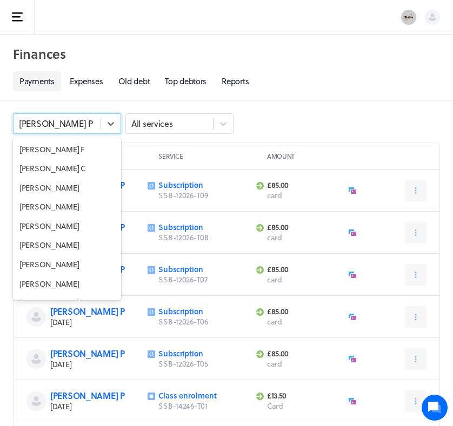
click at [30, 371] on div "[PERSON_NAME]" at bounding box center [67, 380] width 108 height 19
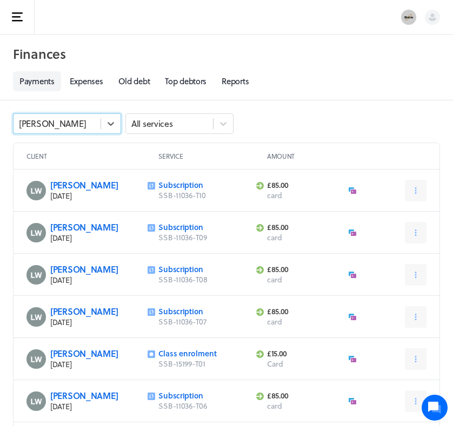
click at [78, 127] on div "[PERSON_NAME]" at bounding box center [57, 124] width 87 height 14
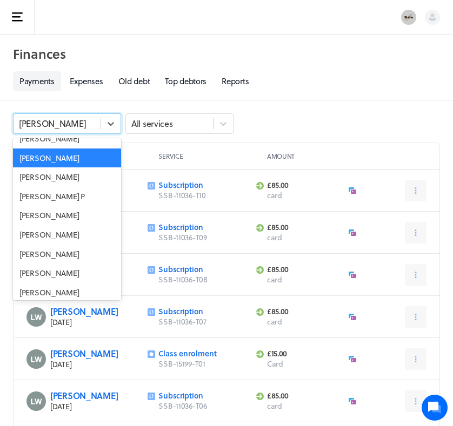
scroll to position [6683, 0]
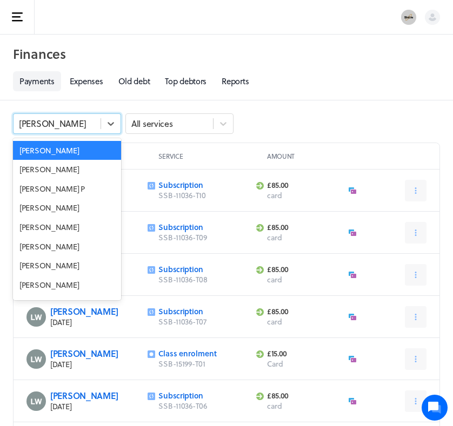
click at [39, 372] on div "[PERSON_NAME] S" at bounding box center [67, 381] width 108 height 19
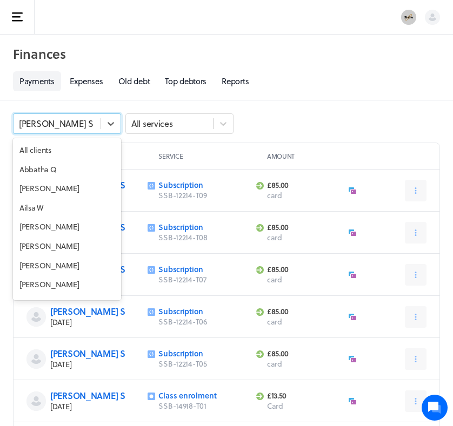
click at [77, 125] on div "[PERSON_NAME] S" at bounding box center [57, 124] width 87 height 14
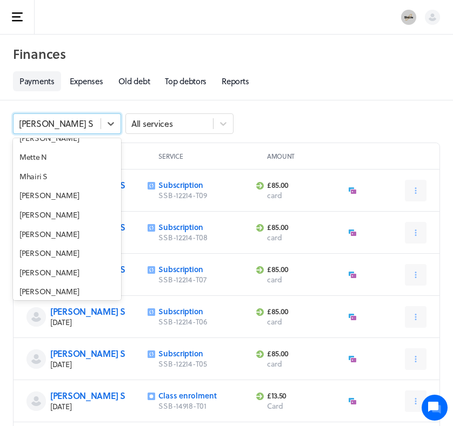
scroll to position [7513, 0]
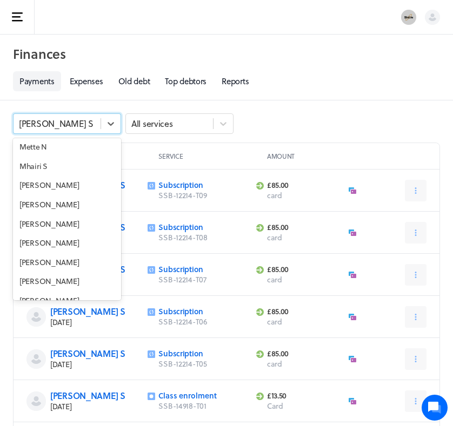
click at [47, 330] on div "[PERSON_NAME]" at bounding box center [67, 339] width 108 height 19
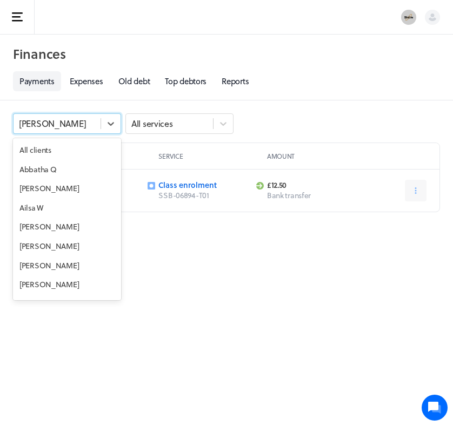
click at [70, 125] on div "[PERSON_NAME]" at bounding box center [57, 124] width 87 height 14
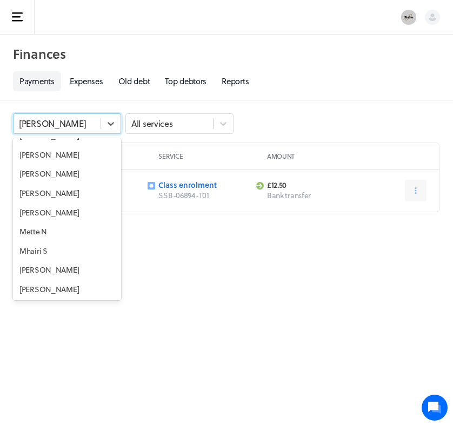
click at [43, 395] on div "[PERSON_NAME]" at bounding box center [67, 404] width 108 height 19
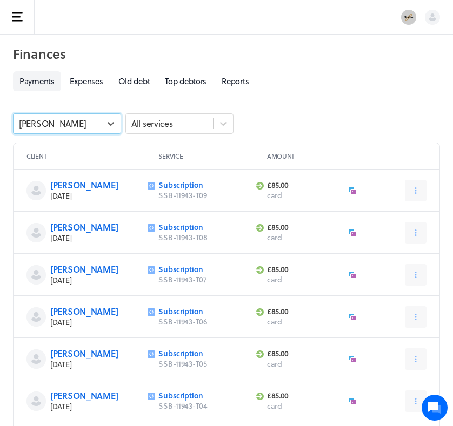
click at [79, 128] on div "[PERSON_NAME]" at bounding box center [57, 124] width 87 height 14
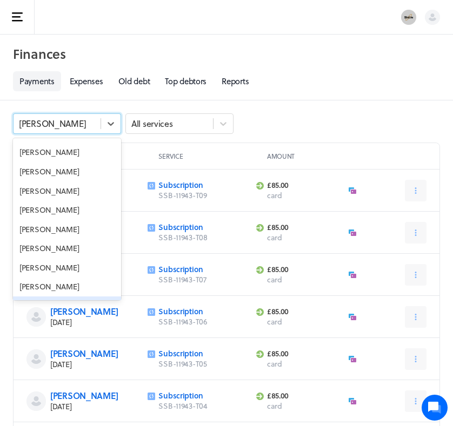
scroll to position [8260, 0]
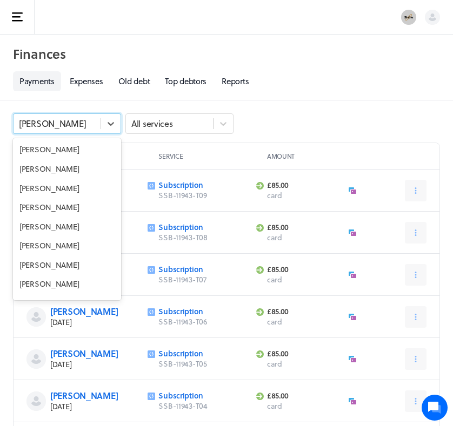
click at [45, 371] on div "[PERSON_NAME]" at bounding box center [67, 380] width 108 height 19
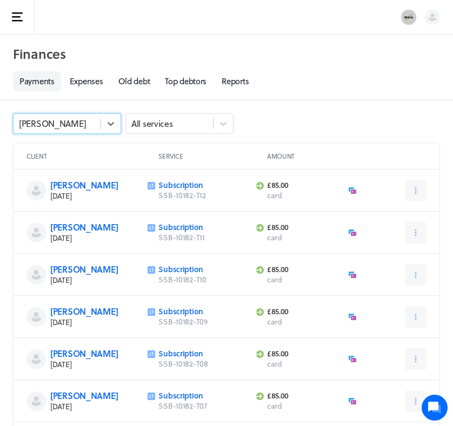
click at [61, 124] on div "[PERSON_NAME]" at bounding box center [57, 124] width 87 height 14
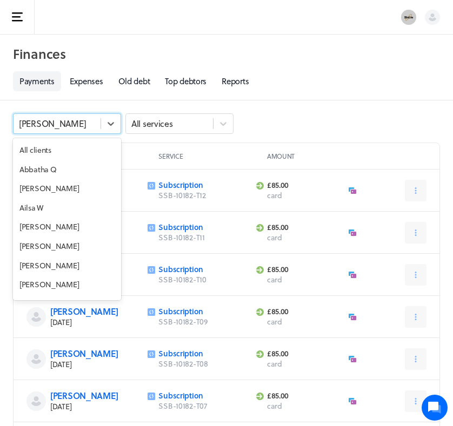
click at [70, 124] on div "[PERSON_NAME]" at bounding box center [57, 124] width 87 height 14
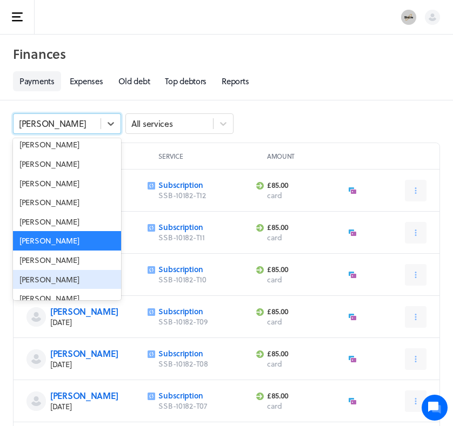
scroll to position [8405, 0]
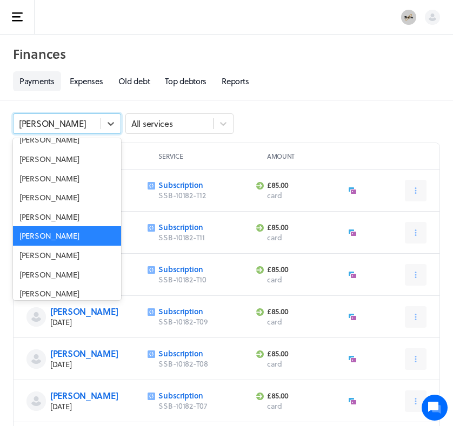
click at [42, 419] on div "[PERSON_NAME]" at bounding box center [67, 428] width 108 height 19
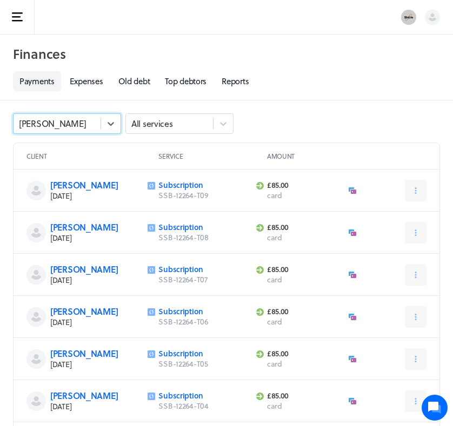
click at [81, 129] on div "[PERSON_NAME]" at bounding box center [57, 124] width 87 height 14
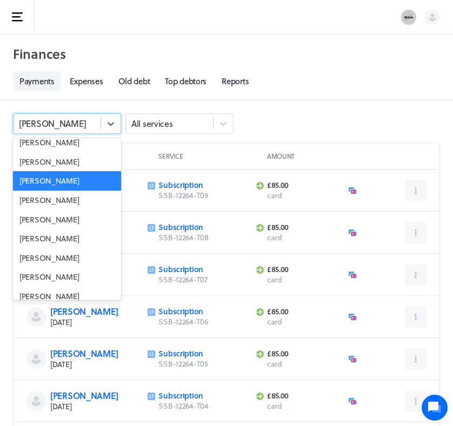
scroll to position [8651, 0]
click at [59, 384] on div "[PERSON_NAME]" at bounding box center [67, 393] width 108 height 19
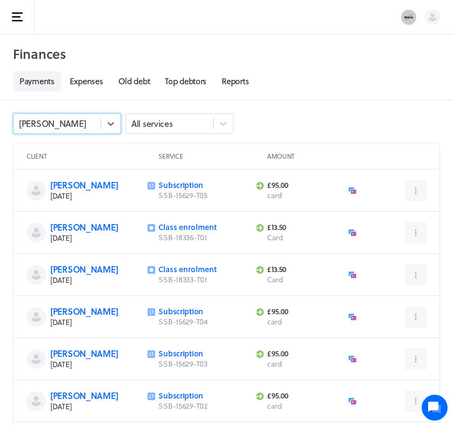
scroll to position [1, 0]
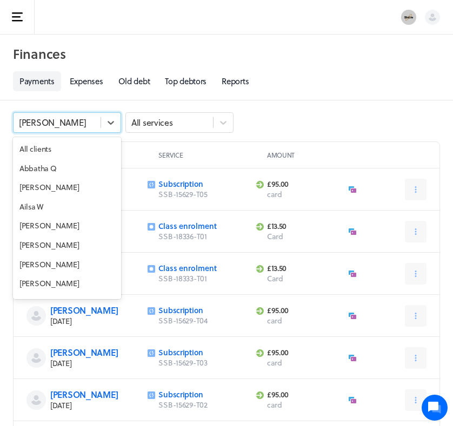
click at [88, 123] on div "[PERSON_NAME]" at bounding box center [57, 123] width 87 height 14
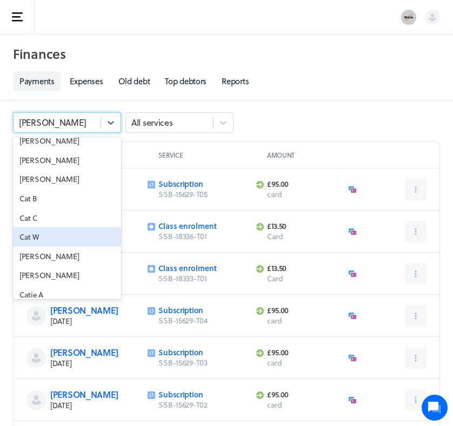
scroll to position [1374, 0]
click at [42, 246] on div "[PERSON_NAME]" at bounding box center [67, 255] width 108 height 19
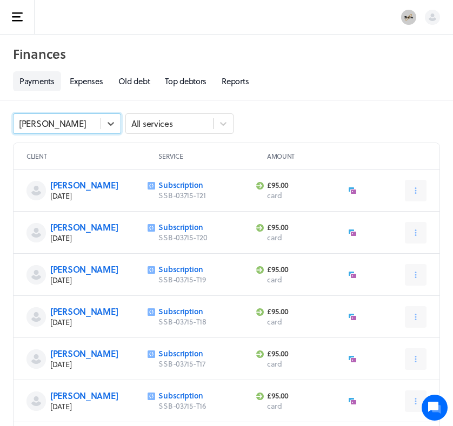
click at [84, 125] on div "[PERSON_NAME]" at bounding box center [57, 124] width 87 height 14
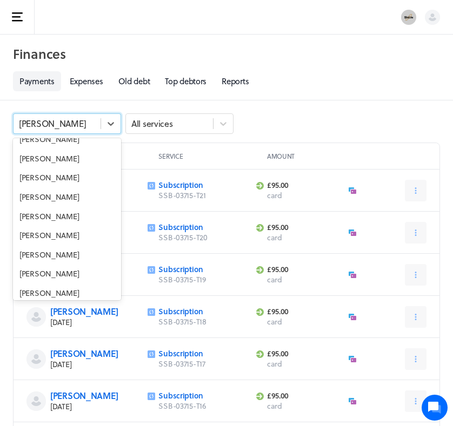
scroll to position [1793, 0]
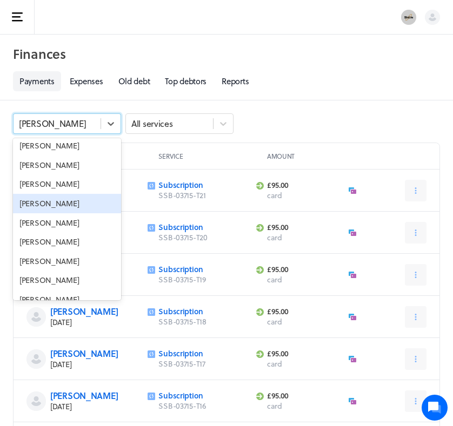
click at [50, 194] on div "[PERSON_NAME]" at bounding box center [67, 203] width 108 height 19
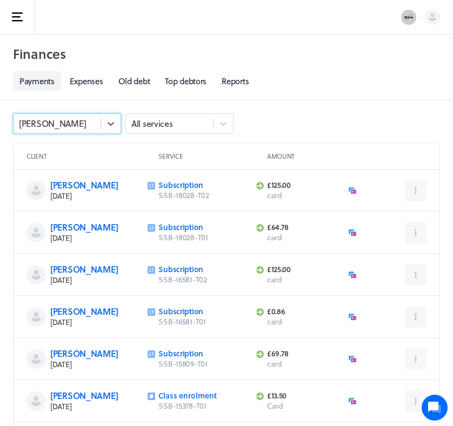
click at [61, 128] on div "[PERSON_NAME]" at bounding box center [52, 124] width 67 height 12
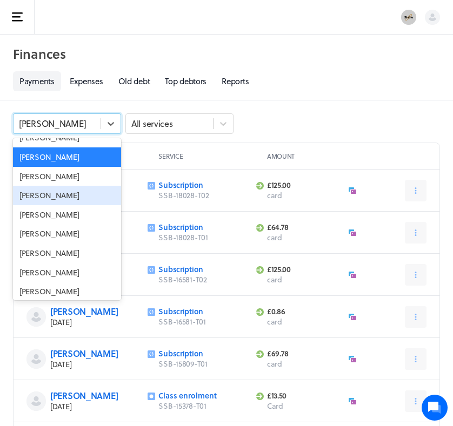
scroll to position [1840, 0]
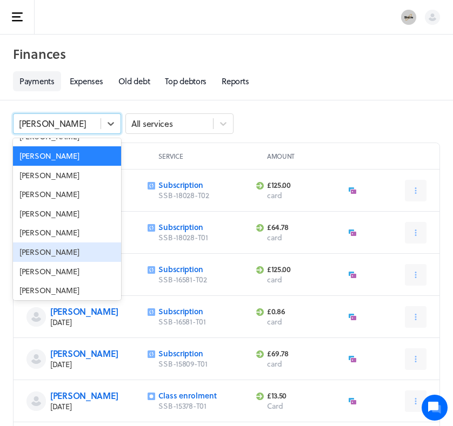
click at [37, 243] on div "[PERSON_NAME]" at bounding box center [67, 252] width 108 height 19
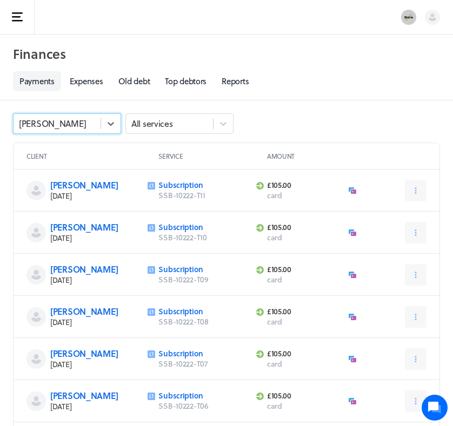
click at [72, 128] on div "[PERSON_NAME]" at bounding box center [57, 124] width 87 height 14
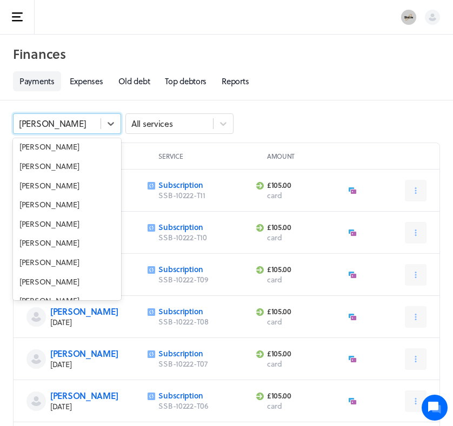
scroll to position [5008, 0]
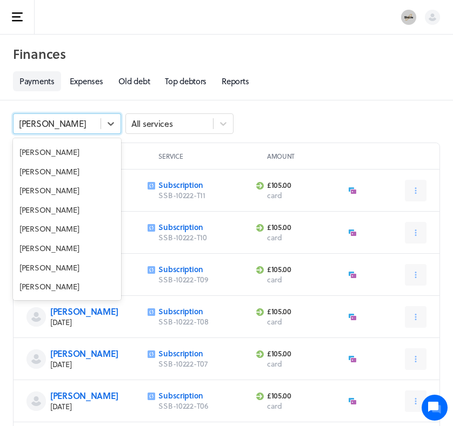
click at [35, 335] on div "[PERSON_NAME]" at bounding box center [67, 344] width 108 height 19
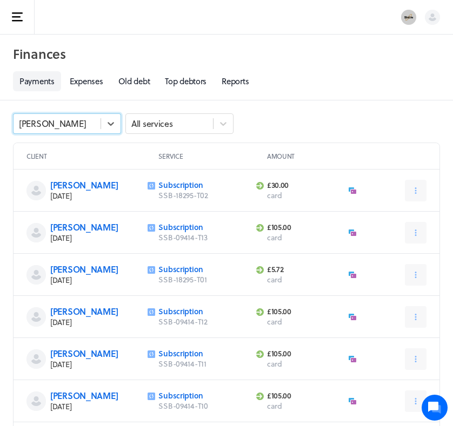
click at [62, 128] on div "[PERSON_NAME]" at bounding box center [57, 124] width 87 height 14
click at [79, 115] on div "[PERSON_NAME]" at bounding box center [67, 123] width 108 height 21
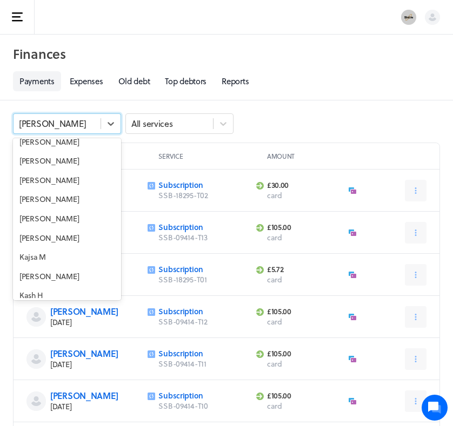
scroll to position [5361, 0]
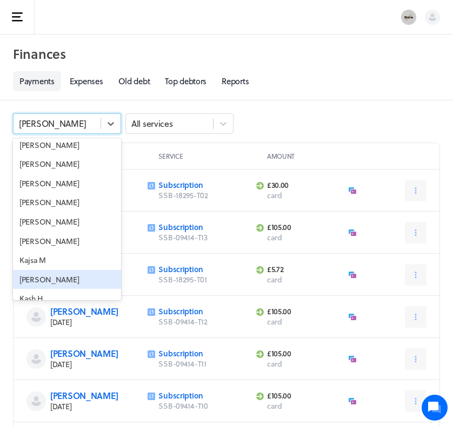
click at [42, 270] on div "[PERSON_NAME]" at bounding box center [67, 279] width 108 height 19
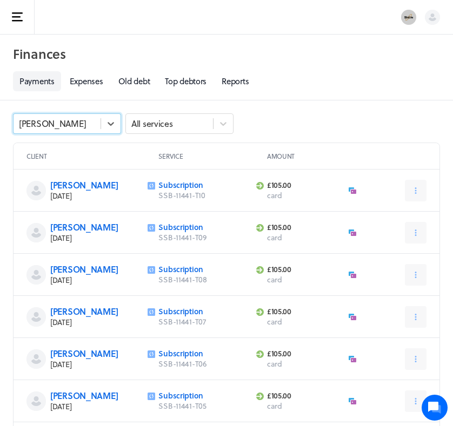
click at [58, 129] on div "[PERSON_NAME]" at bounding box center [57, 124] width 87 height 14
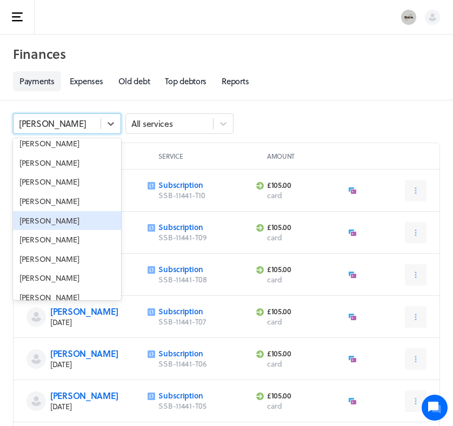
scroll to position [6999, 0]
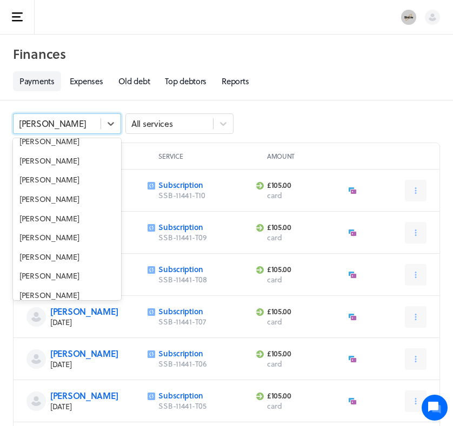
click at [38, 344] on div "[PERSON_NAME]" at bounding box center [67, 353] width 108 height 19
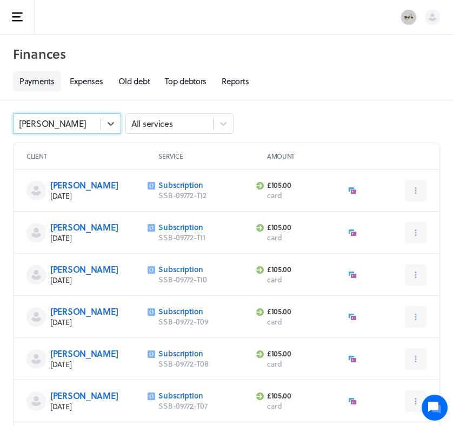
click at [79, 122] on div "[PERSON_NAME]" at bounding box center [57, 124] width 87 height 14
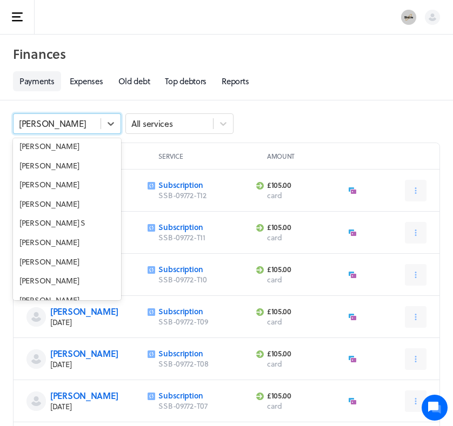
scroll to position [2371, 0]
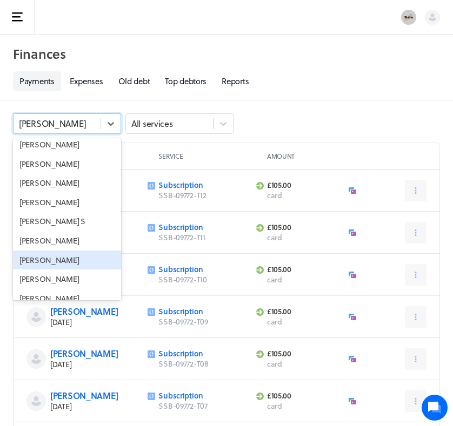
click at [32, 251] on div "[PERSON_NAME]" at bounding box center [67, 260] width 108 height 19
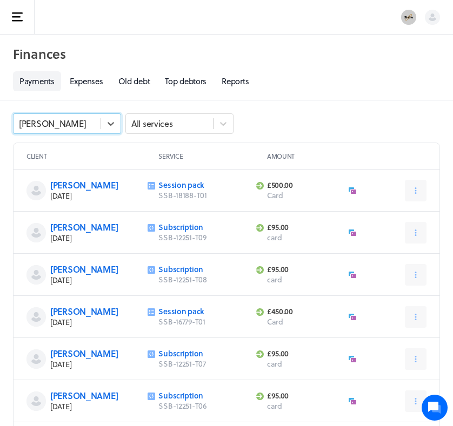
click at [85, 118] on div "[PERSON_NAME]" at bounding box center [57, 124] width 87 height 14
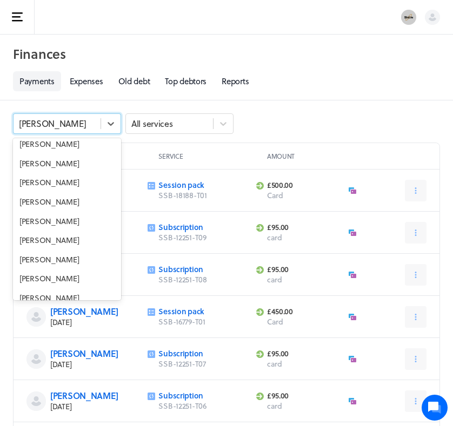
scroll to position [8760, 0]
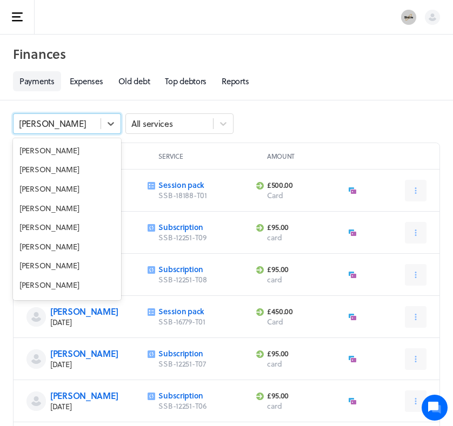
click at [27, 391] on div "[PERSON_NAME]" at bounding box center [67, 400] width 108 height 19
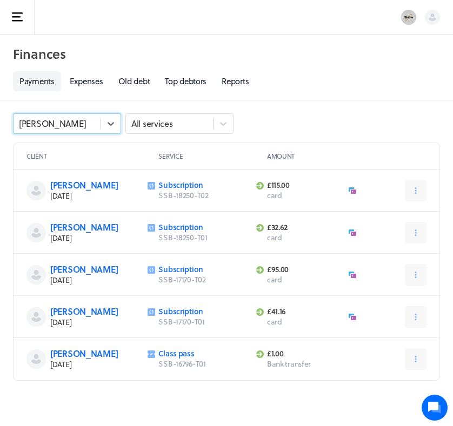
click at [77, 127] on div "[PERSON_NAME]" at bounding box center [57, 124] width 87 height 14
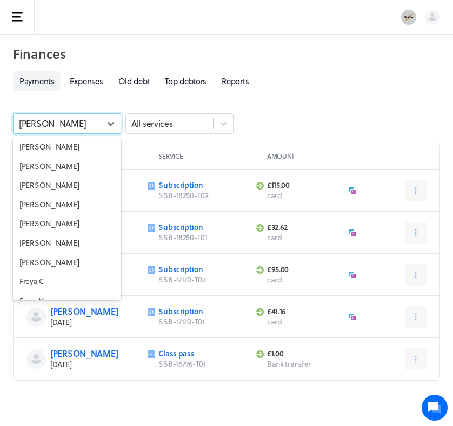
scroll to position [3186, 0]
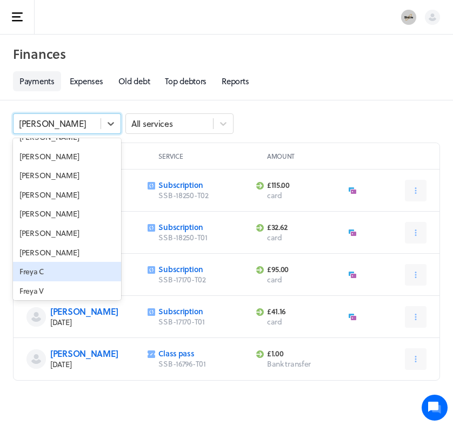
click at [35, 262] on div "Freya C" at bounding box center [67, 271] width 108 height 19
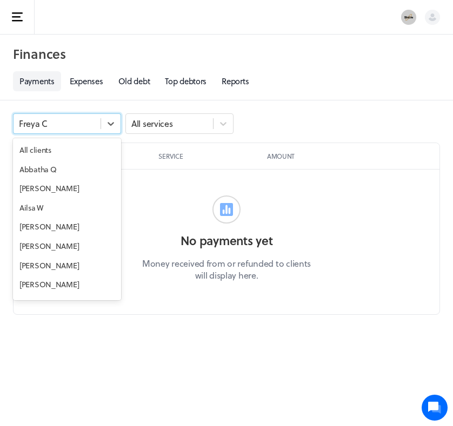
click at [76, 121] on div "Freya C" at bounding box center [57, 124] width 87 height 14
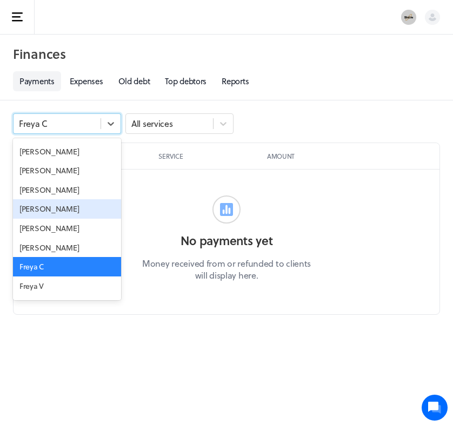
scroll to position [3197, 0]
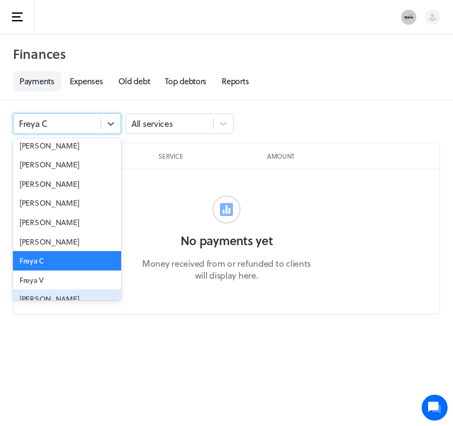
click at [37, 290] on div "[PERSON_NAME]" at bounding box center [67, 299] width 108 height 19
